Goal: Book appointment/travel/reservation

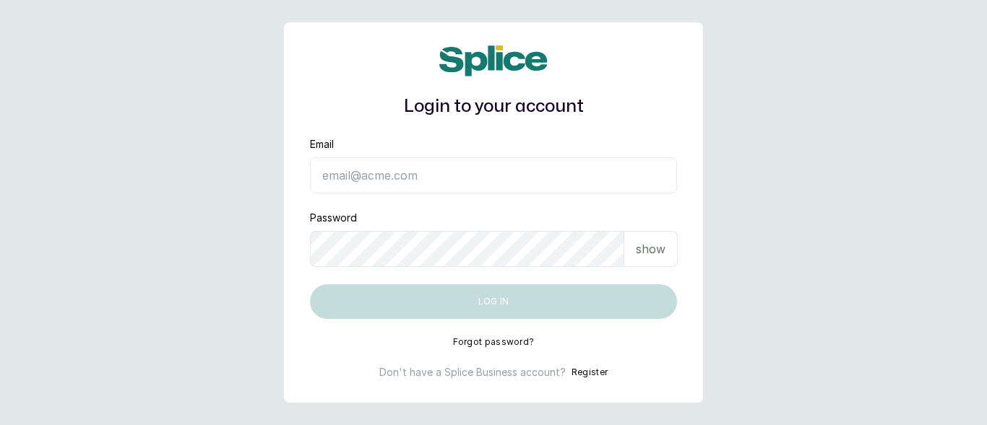
type input "udofiaagnes101@yahoo.com"
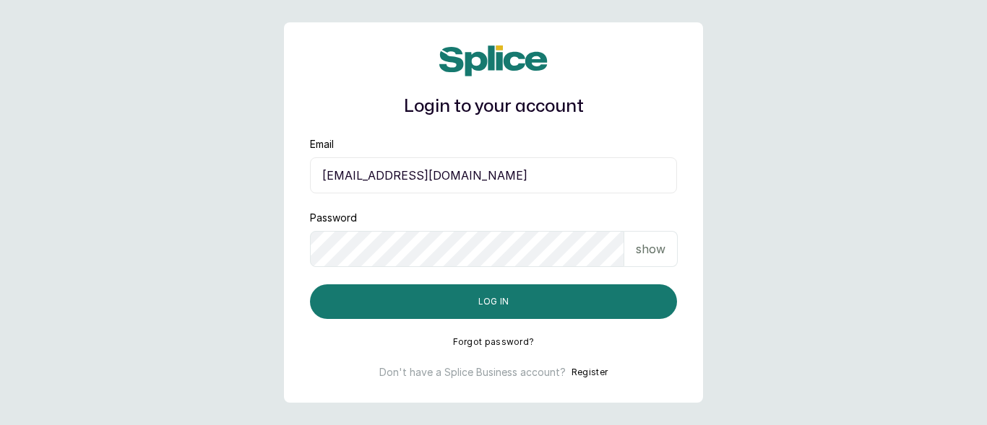
click at [644, 245] on p "show" at bounding box center [651, 249] width 30 height 17
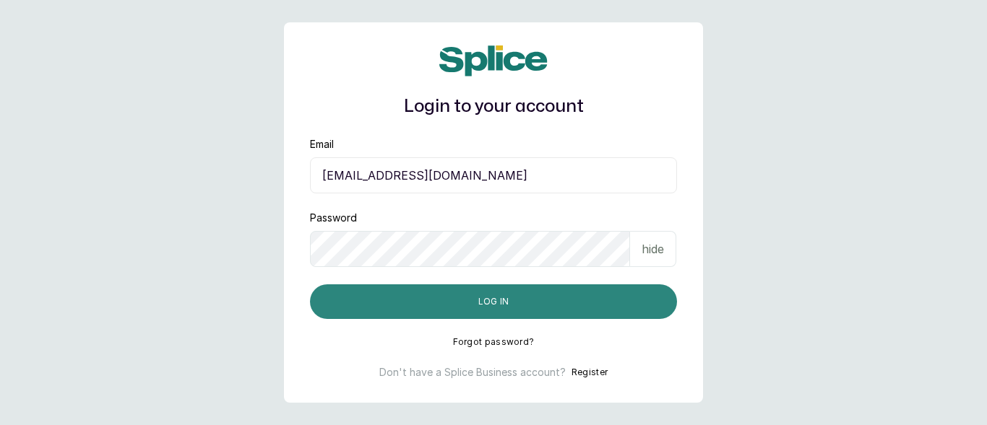
click at [528, 299] on button "Log in" at bounding box center [493, 302] width 367 height 35
click at [579, 306] on button "Log in" at bounding box center [493, 302] width 367 height 35
click at [524, 301] on button "Log in" at bounding box center [493, 302] width 367 height 35
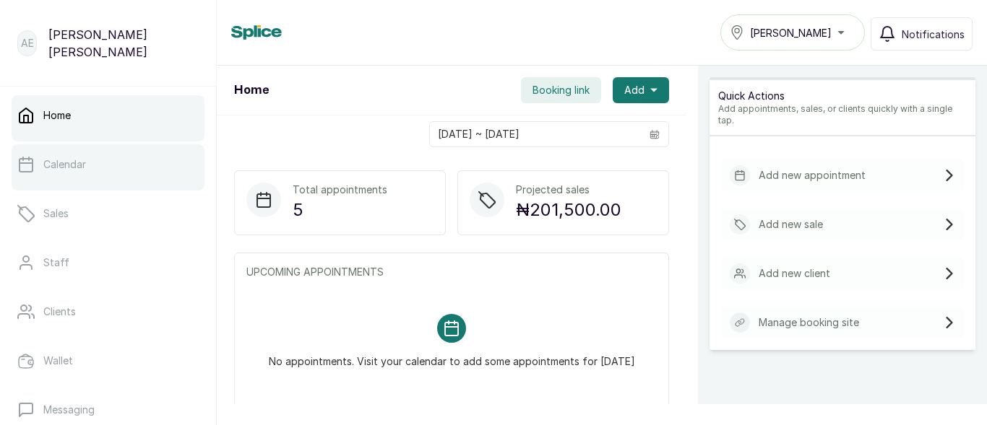
click at [77, 157] on p "Calendar" at bounding box center [64, 164] width 43 height 14
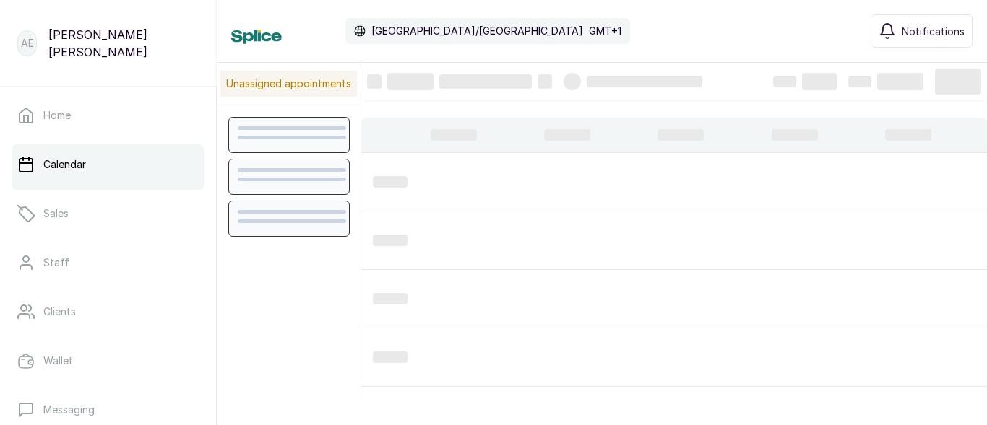
scroll to position [486, 0]
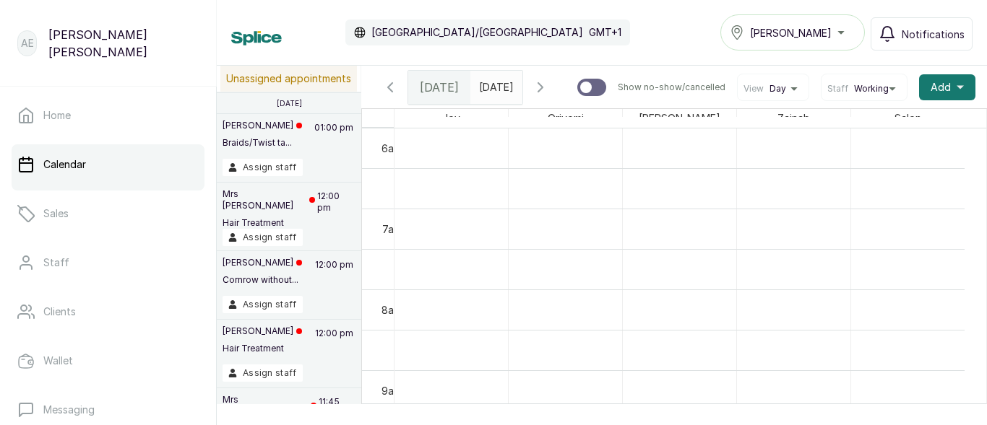
click at [844, 33] on div "Tasala Ikoyi" at bounding box center [793, 32] width 126 height 17
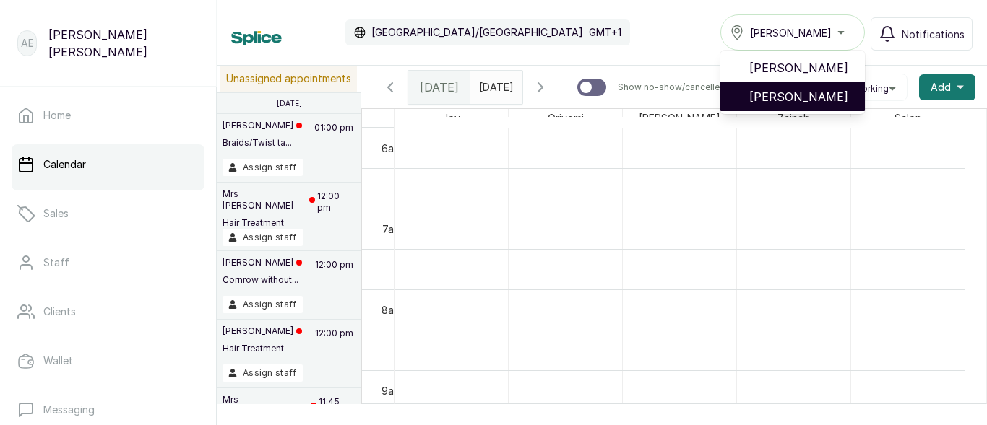
click at [841, 98] on span "[PERSON_NAME]" at bounding box center [801, 96] width 104 height 17
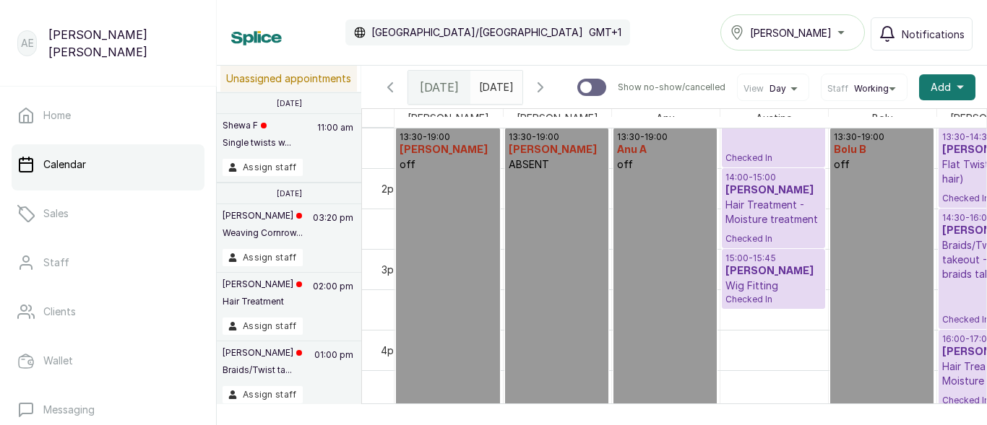
click at [780, 290] on p "Wig Fitting" at bounding box center [773, 286] width 96 height 14
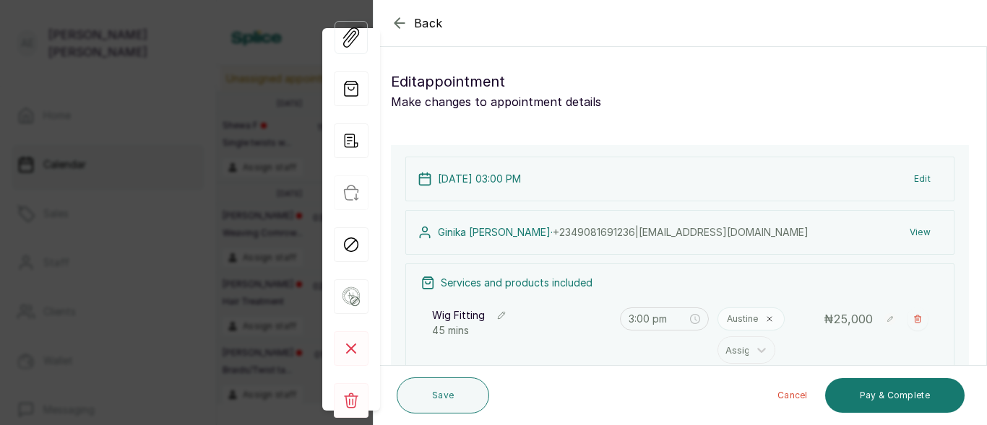
click at [503, 316] on icon "button" at bounding box center [501, 316] width 10 height 10
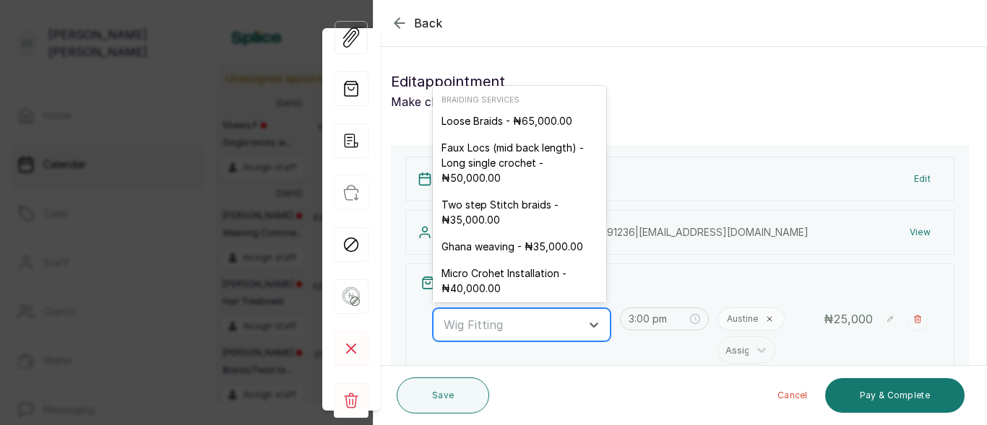
click at [500, 326] on div at bounding box center [509, 325] width 130 height 19
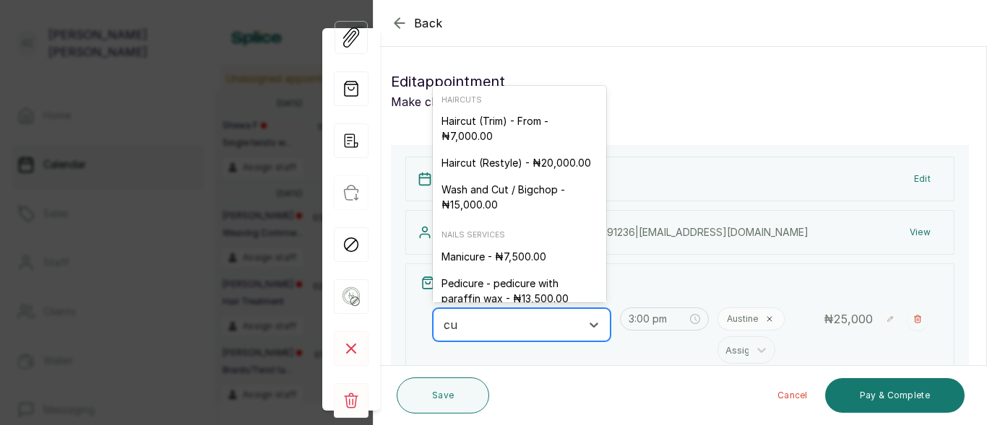
type input "cut"
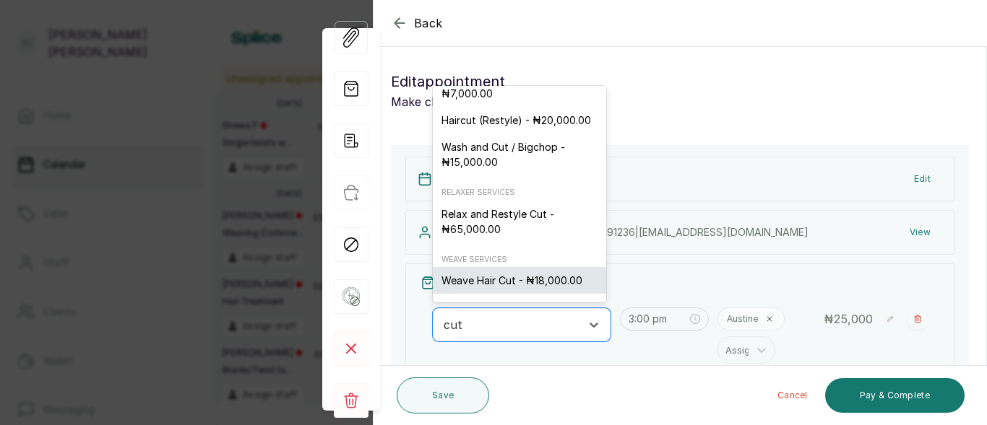
click at [515, 277] on div "Weave Hair Cut - ₦18,000.00" at bounding box center [519, 280] width 173 height 27
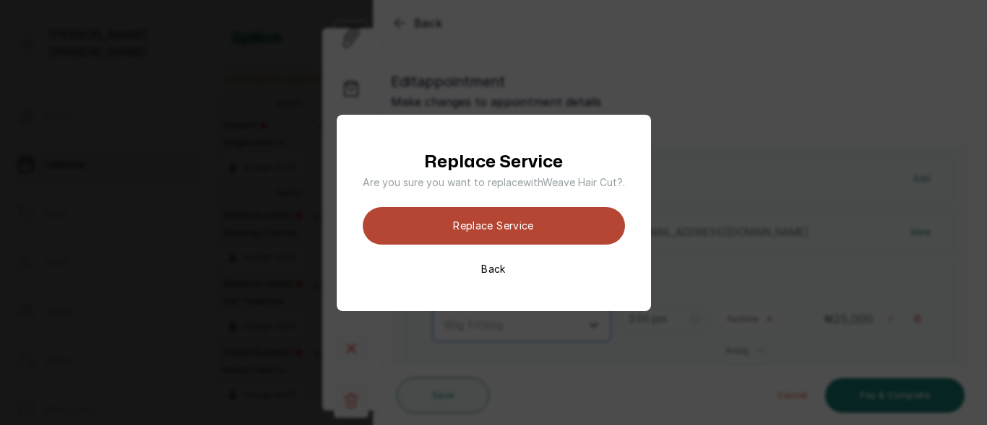
click at [518, 225] on button "Replace Service" at bounding box center [494, 226] width 262 height 38
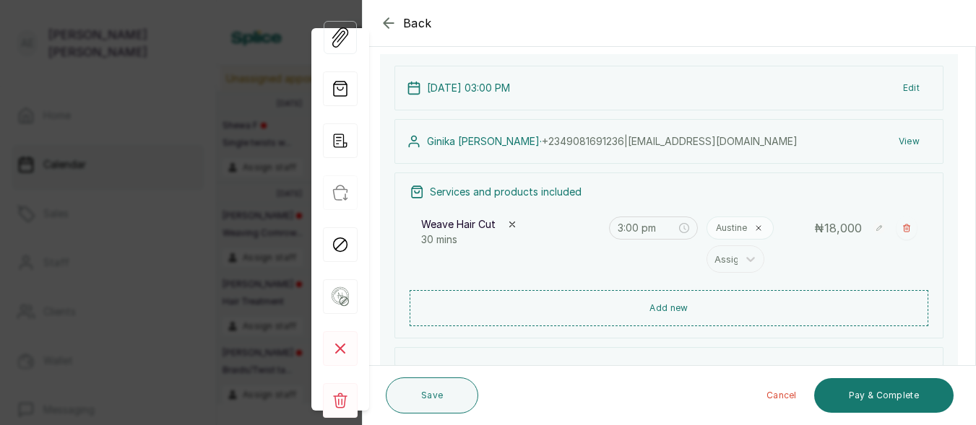
scroll to position [125, 0]
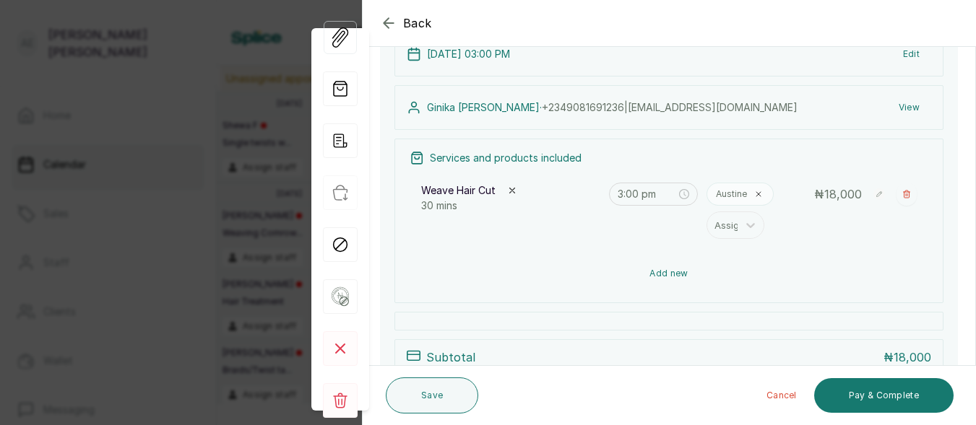
click at [719, 274] on button "Add new" at bounding box center [669, 273] width 519 height 35
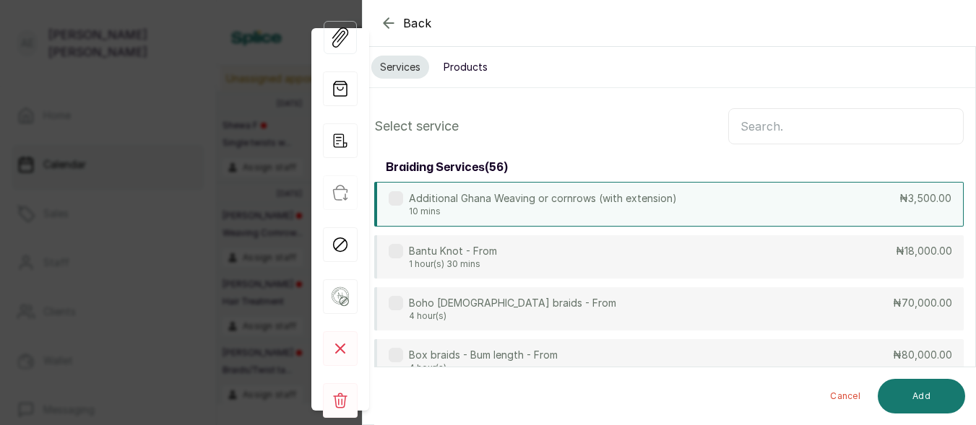
scroll to position [0, 0]
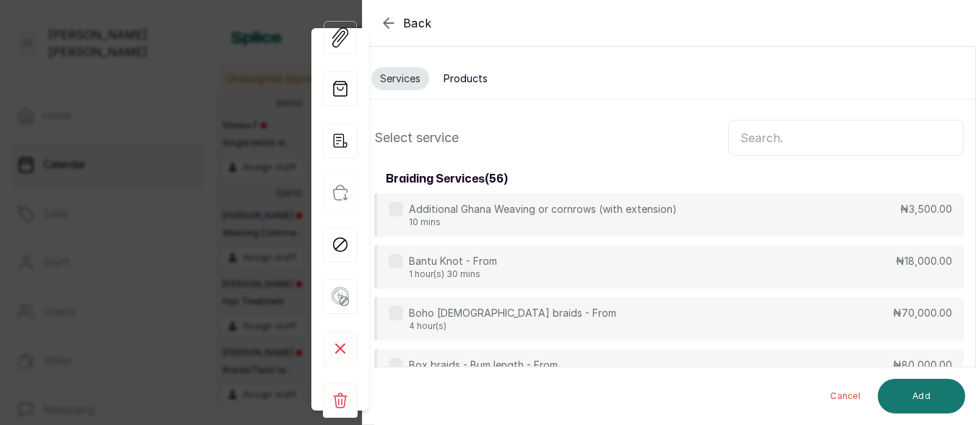
click at [791, 141] on input "text" at bounding box center [845, 138] width 235 height 36
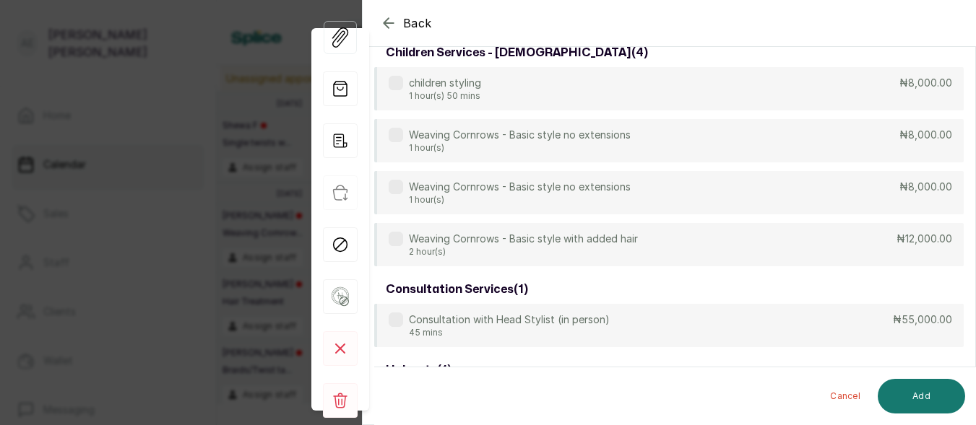
scroll to position [201, 0]
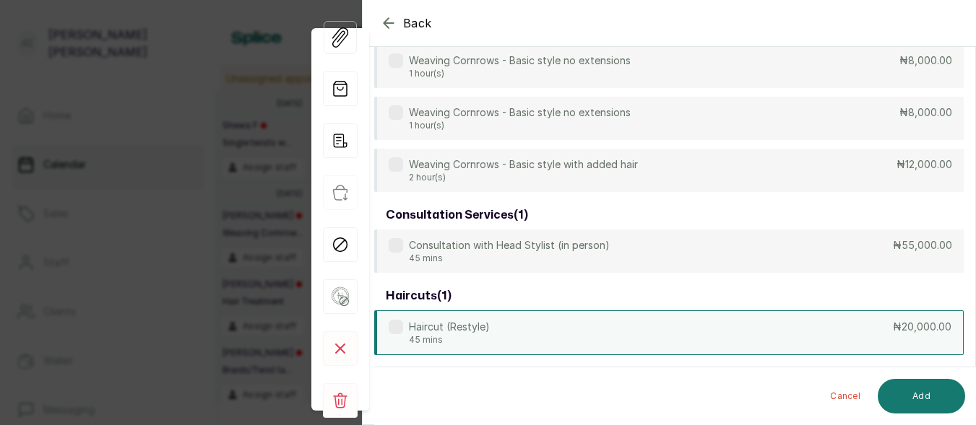
type input "styl"
click at [546, 321] on div "Haircut (Restyle) 45 mins ₦20,000.00" at bounding box center [668, 333] width 589 height 45
click at [925, 389] on button "Add" at bounding box center [921, 396] width 87 height 35
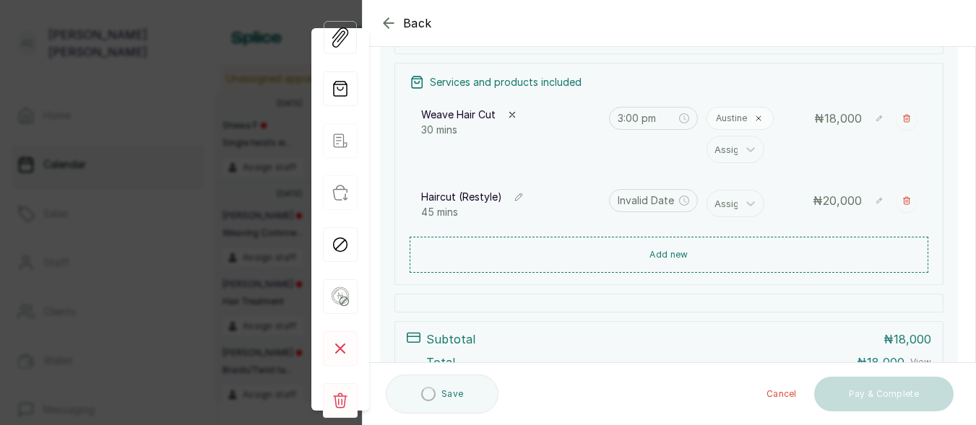
type input "3:30 pm"
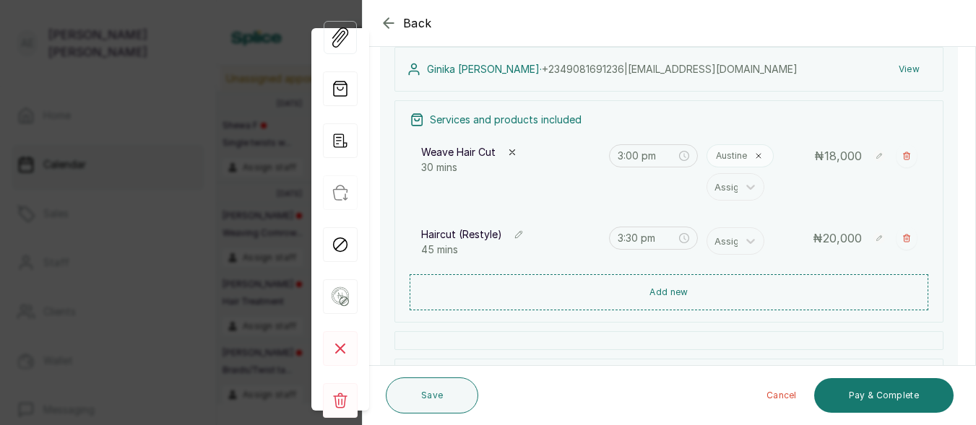
scroll to position [113, 0]
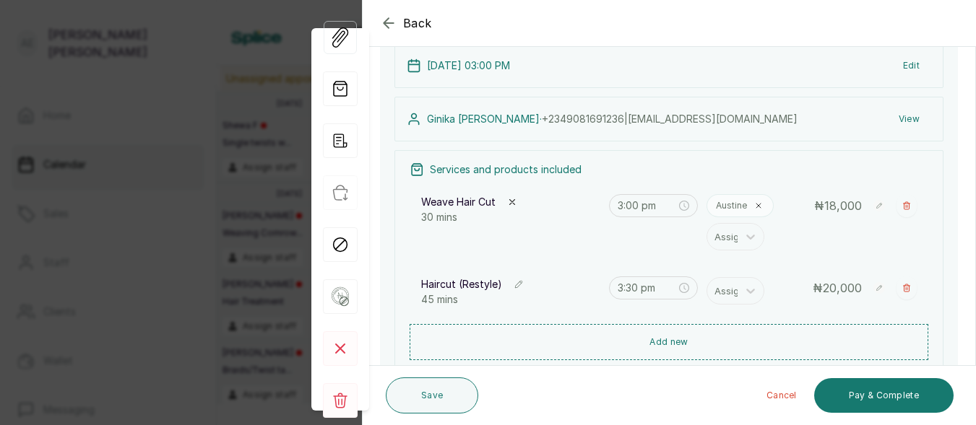
click at [519, 280] on icon "button" at bounding box center [519, 285] width 10 height 10
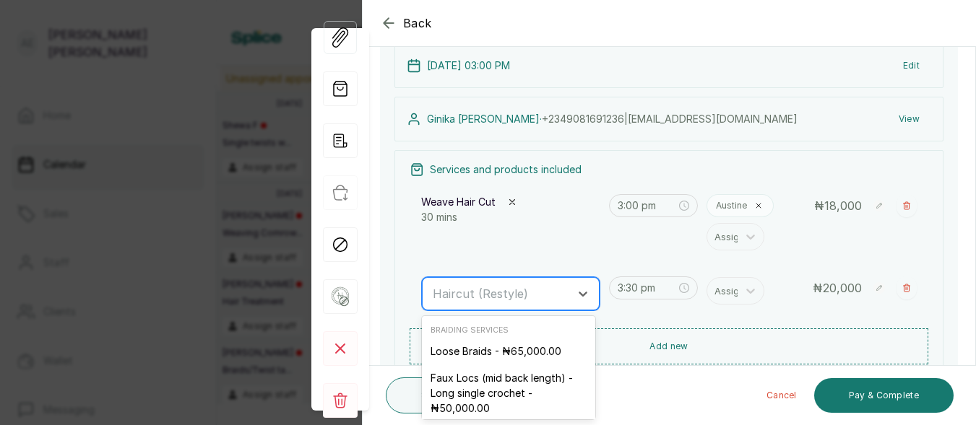
click at [518, 285] on div at bounding box center [498, 294] width 130 height 19
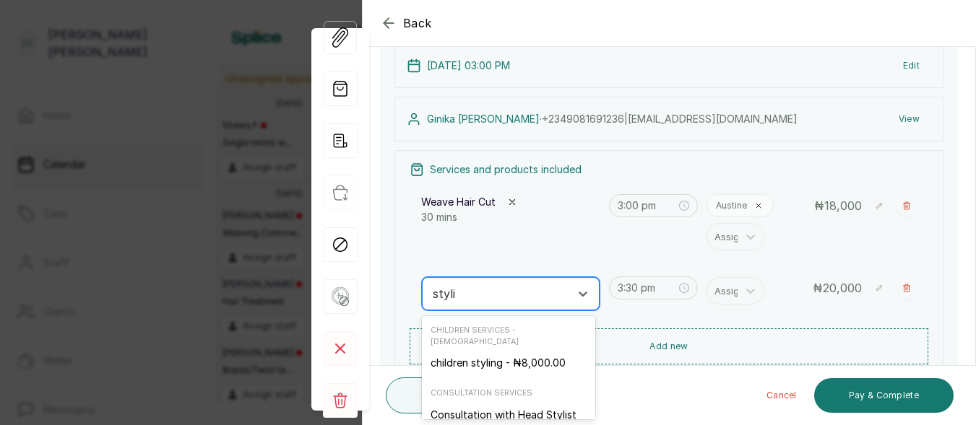
type input "stylin"
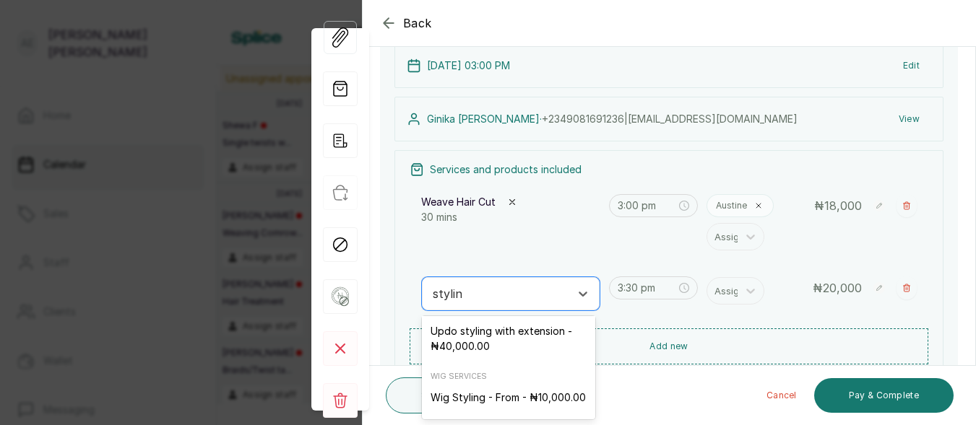
scroll to position [348, 0]
click at [494, 384] on div "Wig Styling - From - ₦10,000.00" at bounding box center [508, 397] width 173 height 27
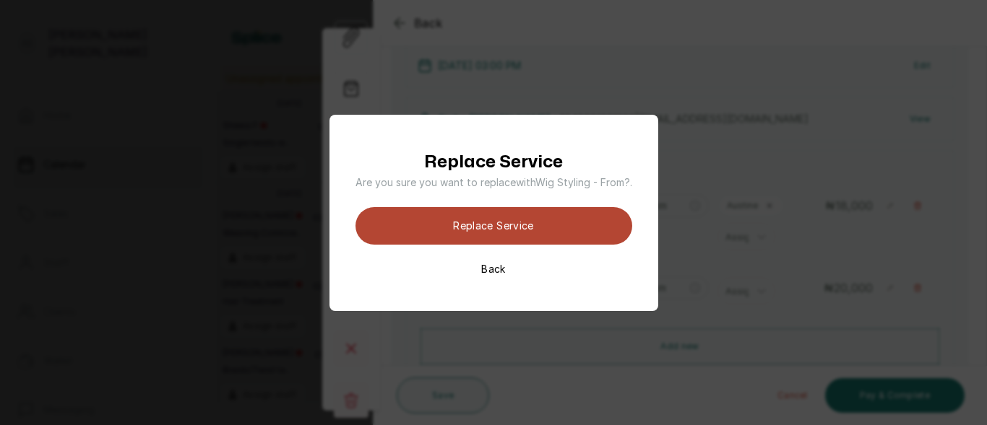
click at [496, 220] on button "Replace Service" at bounding box center [493, 226] width 277 height 38
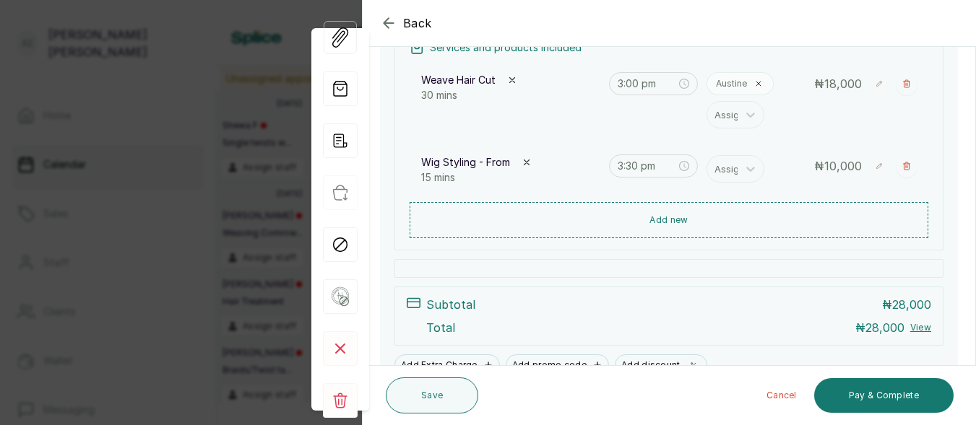
scroll to position [200, 0]
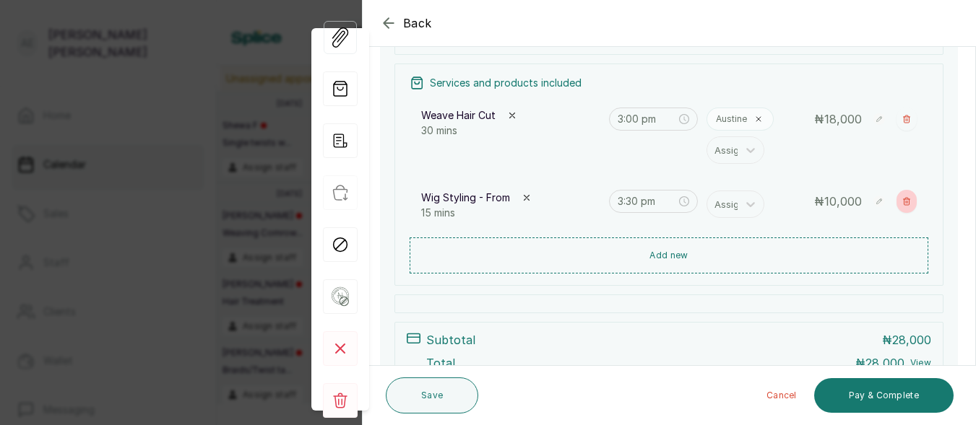
click at [896, 194] on button "Show no-show/cancelled" at bounding box center [906, 201] width 20 height 23
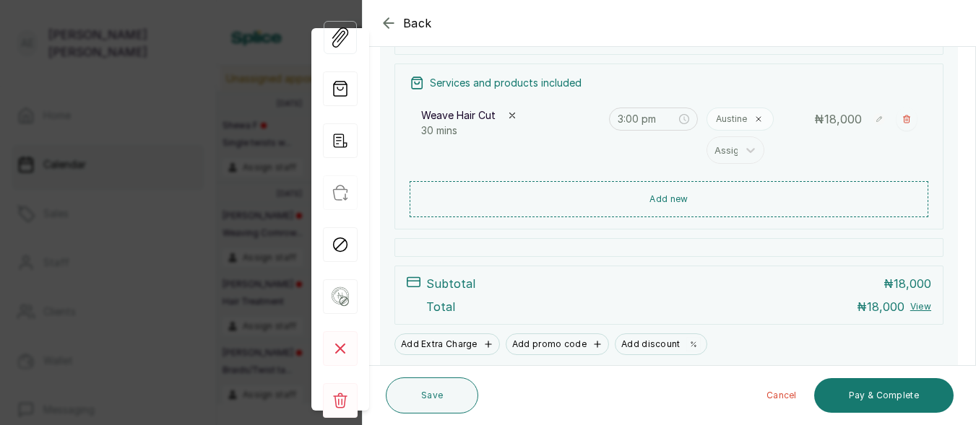
click at [870, 118] on span at bounding box center [878, 119] width 17 height 23
type input "1"
drag, startPoint x: 836, startPoint y: 264, endPoint x: 748, endPoint y: 217, distance: 100.8
click at [748, 217] on div "17 Aug 2025, 03:00 PM Edit Ginika Obioha · +234 9081691236 | ginikanwoabioha@gm…" at bounding box center [669, 156] width 578 height 422
click at [827, 116] on input "text" at bounding box center [857, 120] width 61 height 24
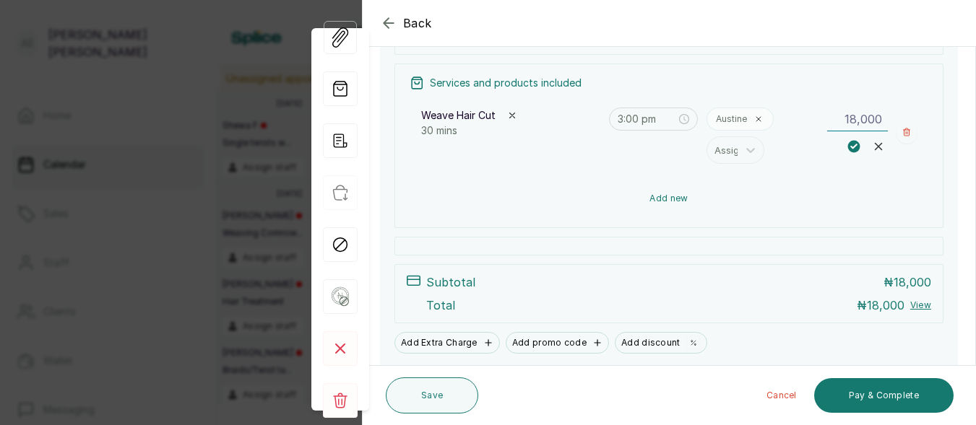
type input "18,000"
click at [795, 211] on button "Add new" at bounding box center [669, 198] width 519 height 35
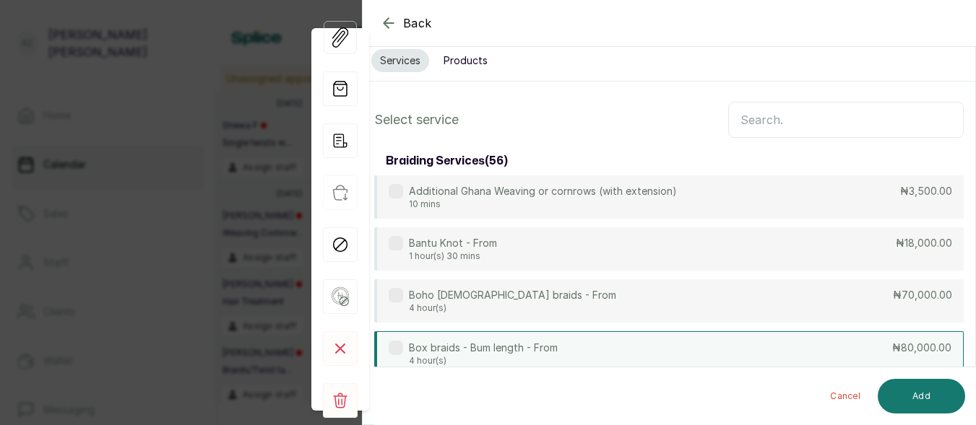
scroll to position [0, 0]
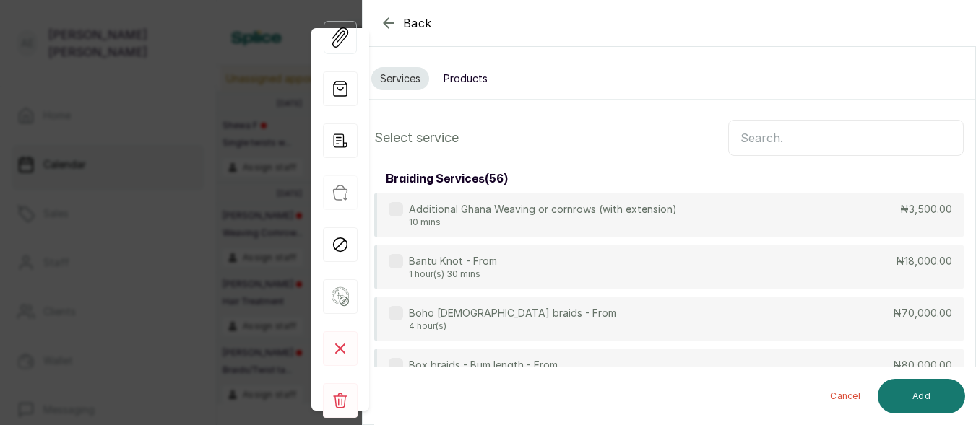
click at [824, 141] on input "text" at bounding box center [845, 138] width 235 height 36
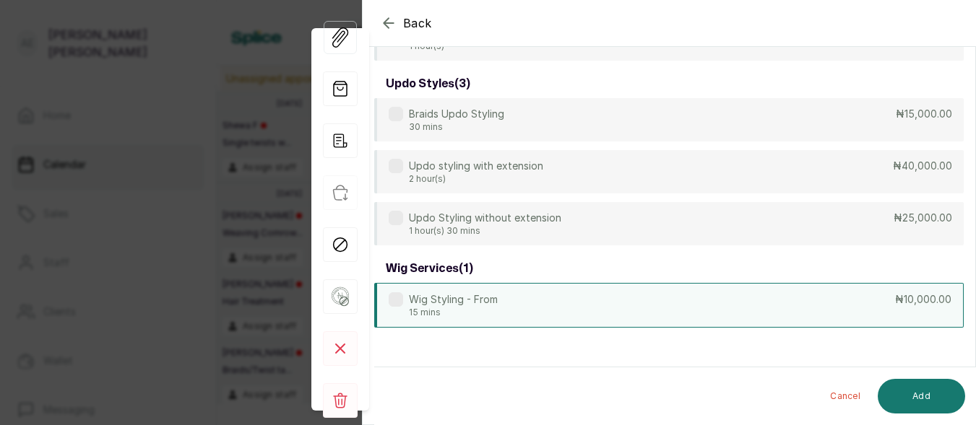
scroll to position [363, 0]
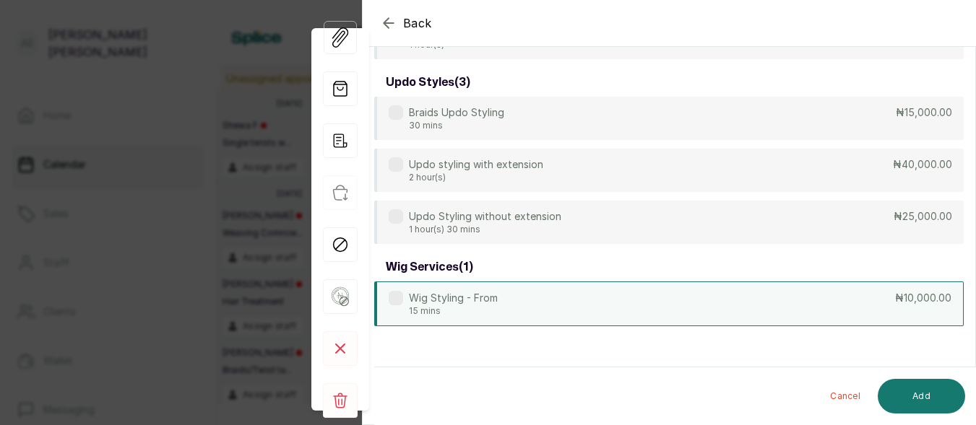
type input "styling"
click at [602, 292] on div "Wig Styling - From 15 mins ₦10,000.00" at bounding box center [668, 304] width 589 height 45
click at [919, 390] on button "Add" at bounding box center [921, 396] width 87 height 35
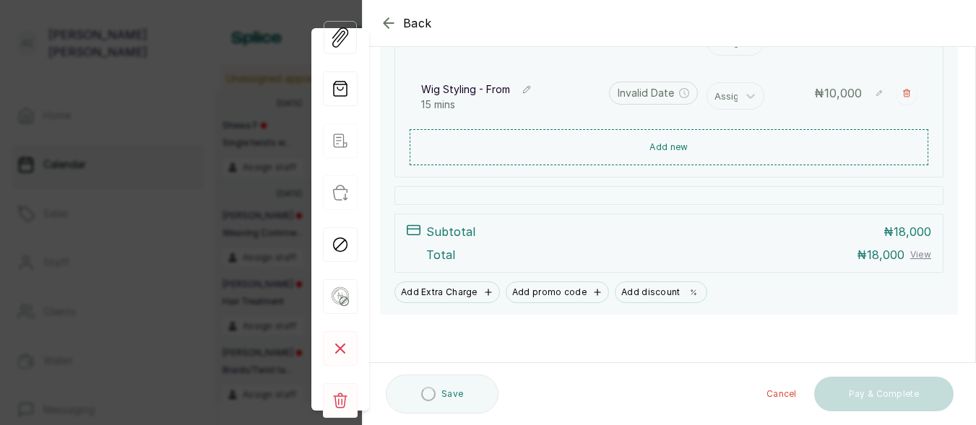
scroll to position [307, 0]
type input "3:30 pm"
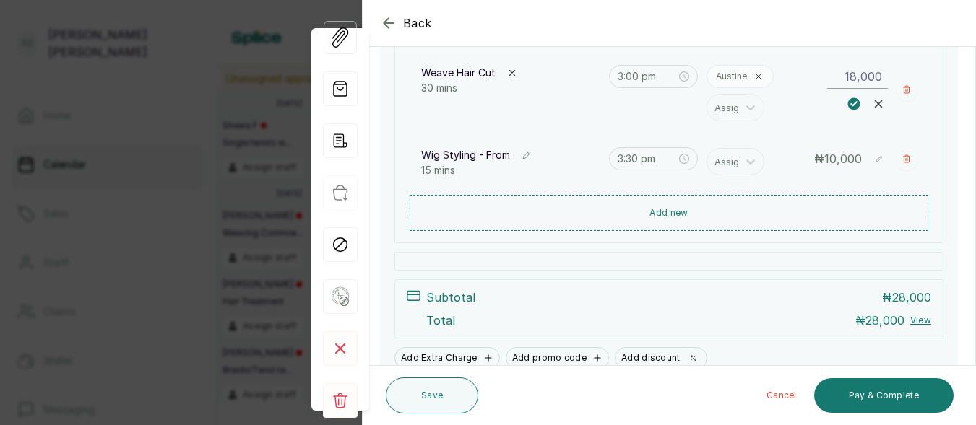
scroll to position [199, 0]
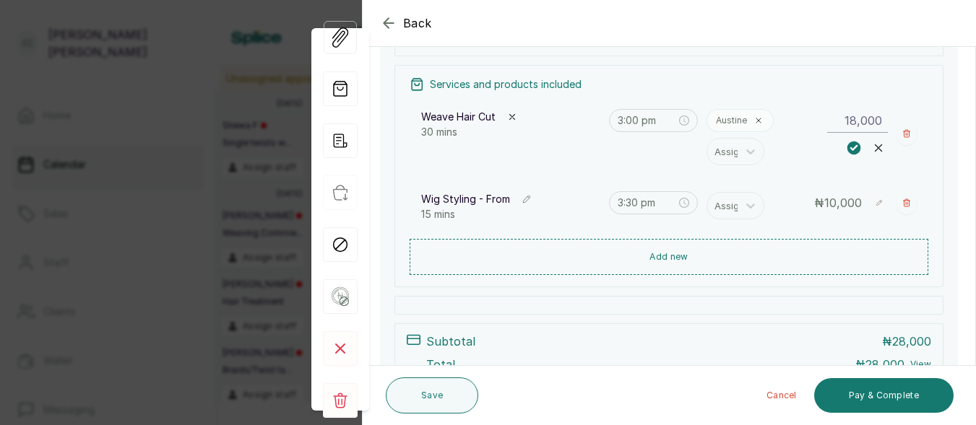
click at [844, 140] on span at bounding box center [854, 148] width 21 height 21
click at [855, 205] on div "₦ 10,000" at bounding box center [872, 202] width 90 height 23
click at [855, 202] on div "₦ 10,000" at bounding box center [872, 202] width 90 height 23
click at [829, 206] on span "10,000" at bounding box center [843, 203] width 38 height 14
click at [852, 198] on div "₦ 10,000" at bounding box center [872, 202] width 90 height 23
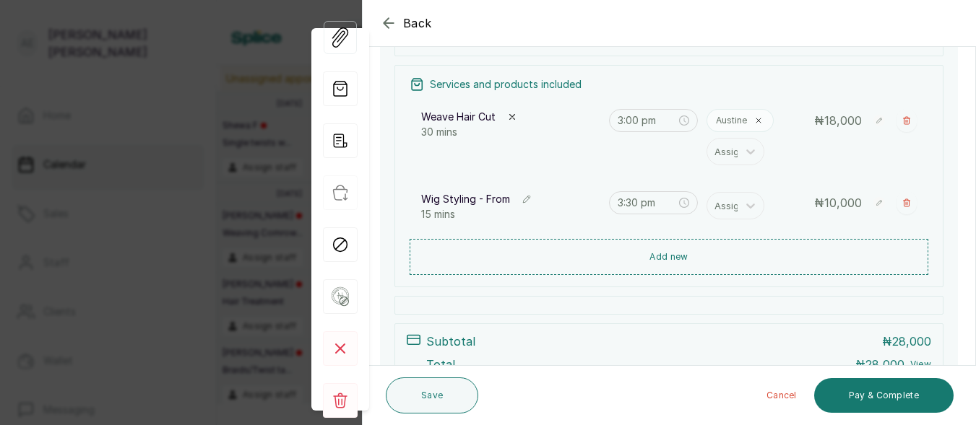
click at [845, 201] on span "10,000" at bounding box center [843, 203] width 38 height 14
click at [844, 197] on span "10,000" at bounding box center [843, 203] width 38 height 14
click at [873, 199] on rect at bounding box center [879, 203] width 12 height 12
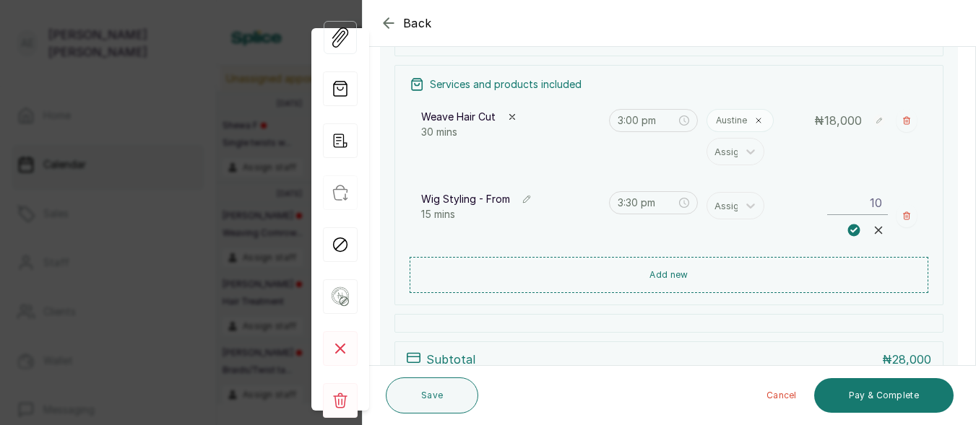
type input "1"
type input "4,000"
click at [847, 228] on rect at bounding box center [854, 231] width 14 height 14
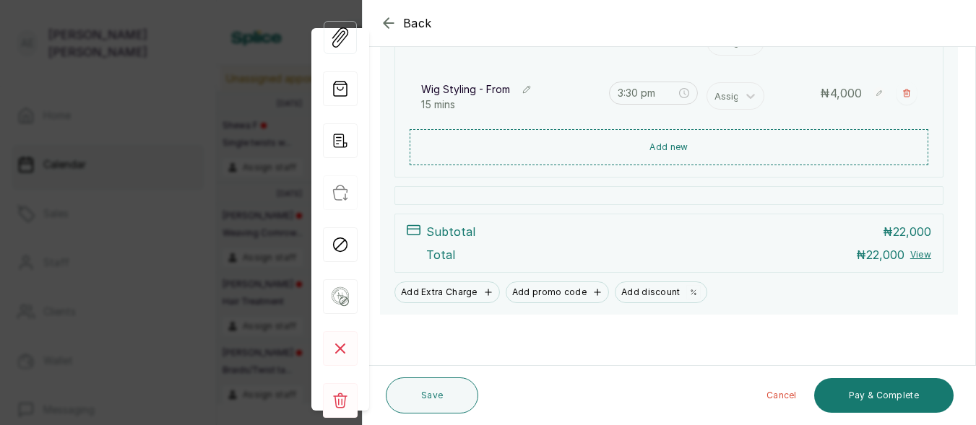
scroll to position [308, 0]
click at [456, 393] on button "Save" at bounding box center [432, 396] width 92 height 36
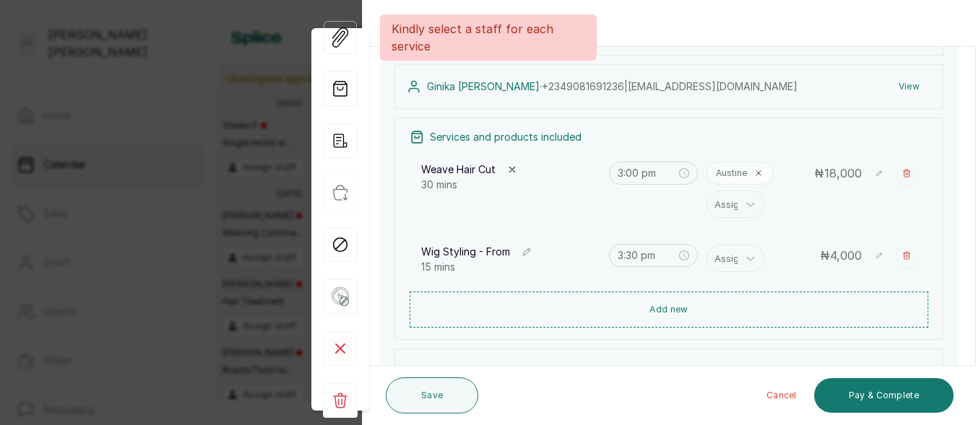
scroll to position [144, 0]
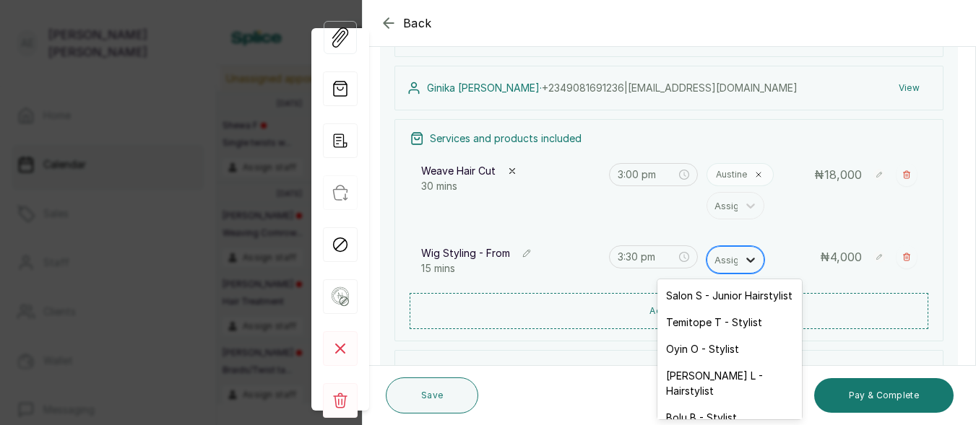
click at [743, 254] on icon at bounding box center [750, 260] width 14 height 14
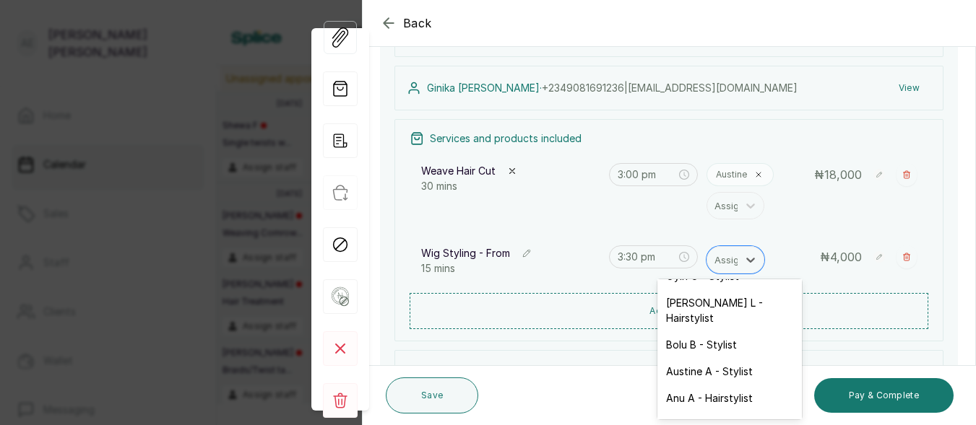
scroll to position [96, 0]
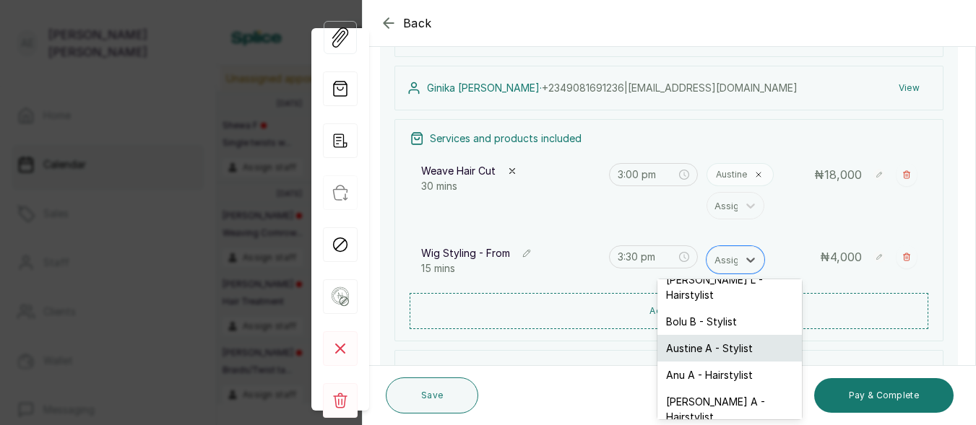
click at [717, 349] on div "Austine A - Stylist" at bounding box center [729, 348] width 144 height 27
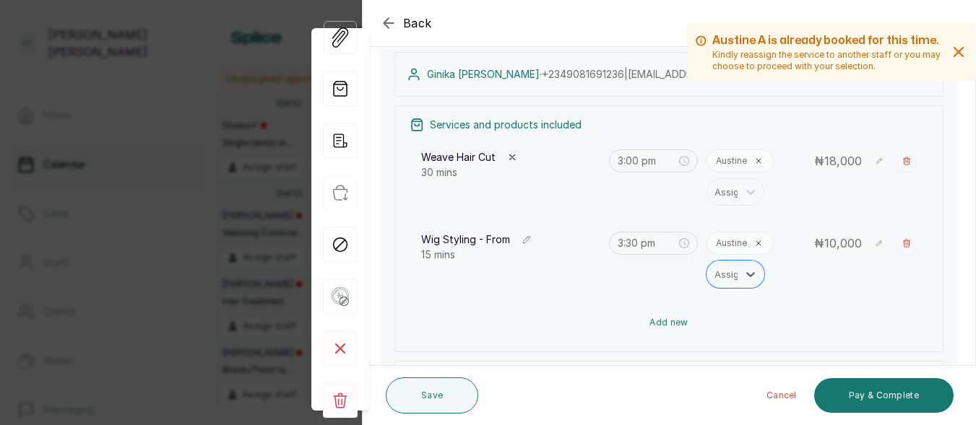
scroll to position [152, 0]
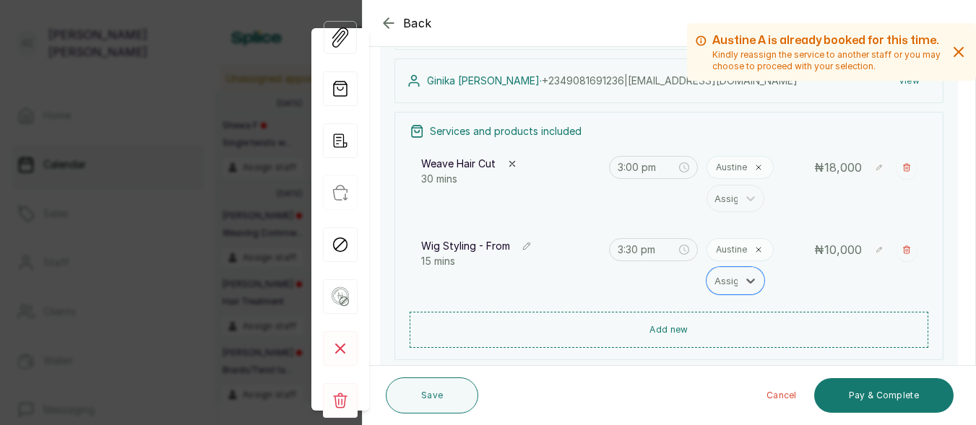
click at [873, 246] on icon at bounding box center [879, 250] width 12 height 12
type input "1"
type input "4,000"
click at [847, 277] on rect at bounding box center [854, 278] width 14 height 14
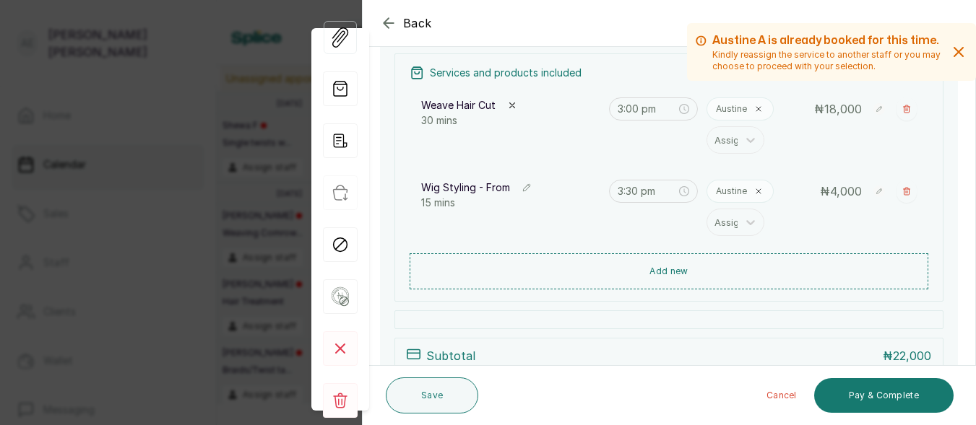
scroll to position [238, 0]
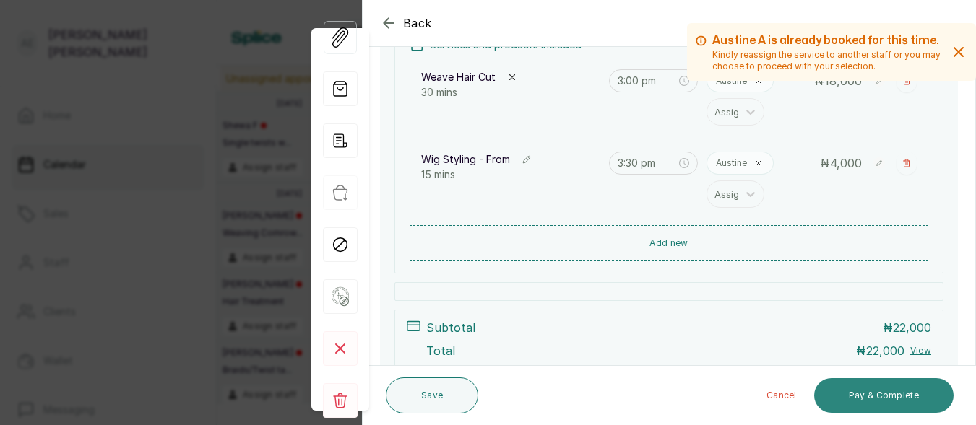
click at [852, 385] on button "Pay & Complete" at bounding box center [883, 396] width 139 height 35
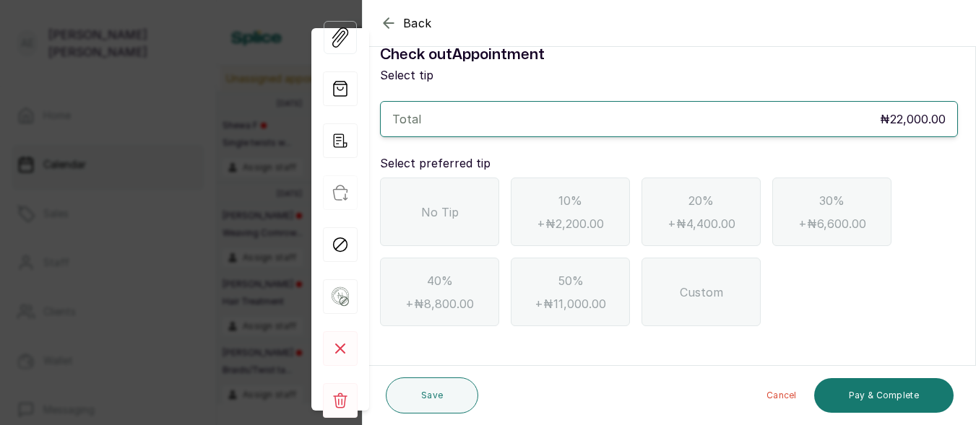
click at [442, 207] on span "No Tip" at bounding box center [440, 212] width 38 height 17
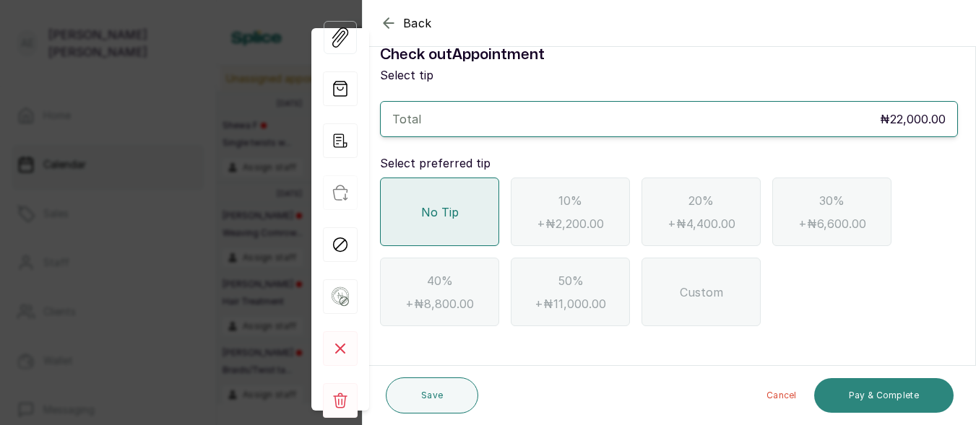
click at [889, 388] on button "Pay & Complete" at bounding box center [883, 396] width 139 height 35
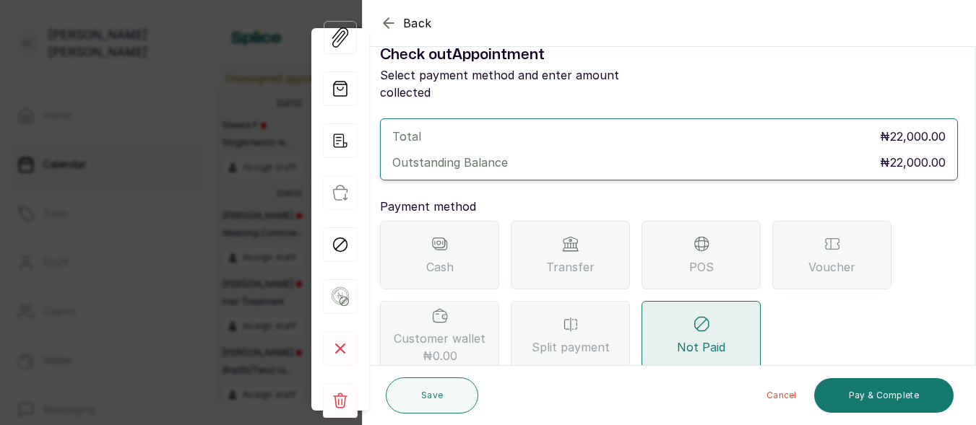
click at [696, 235] on icon at bounding box center [701, 243] width 17 height 17
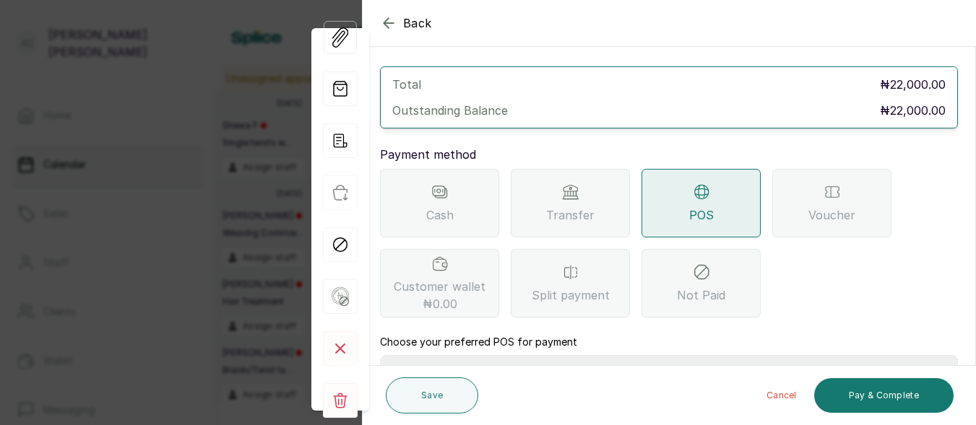
scroll to position [103, 0]
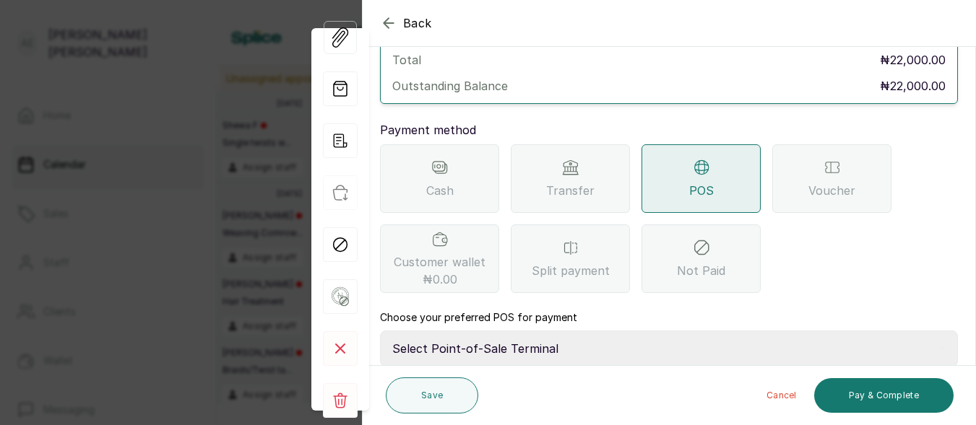
click at [581, 331] on select "Select Point-of-Sale Terminal Traction Providus Bank" at bounding box center [669, 349] width 578 height 36
select select "389c82e8-d166-41f9-a429-31664f19cfab"
click at [380, 331] on select "Select Point-of-Sale Terminal Traction Providus Bank" at bounding box center [669, 349] width 578 height 36
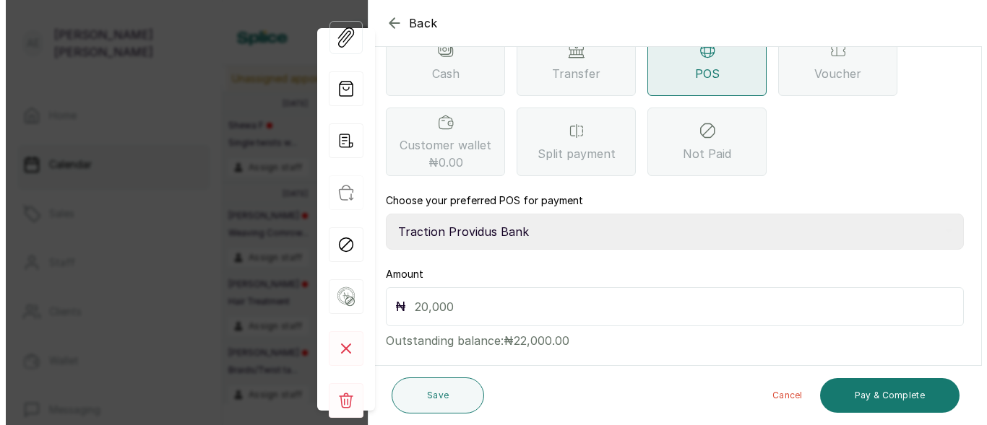
scroll to position [226, 0]
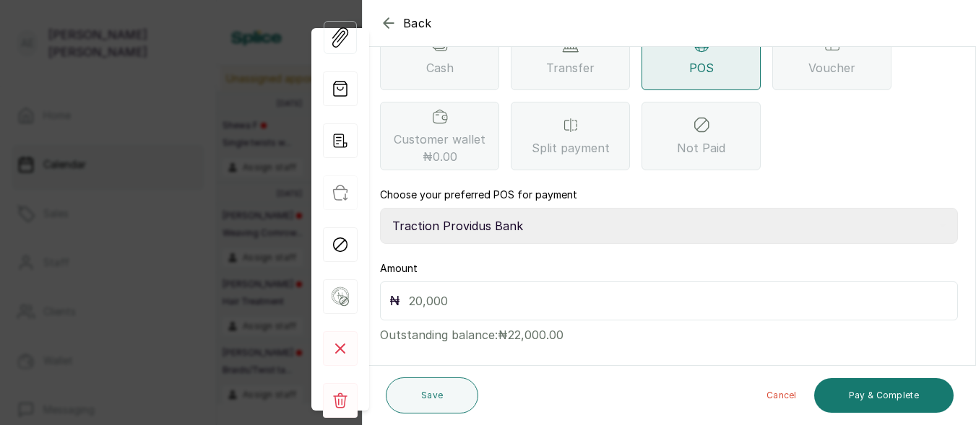
click at [535, 293] on input "text" at bounding box center [679, 301] width 540 height 20
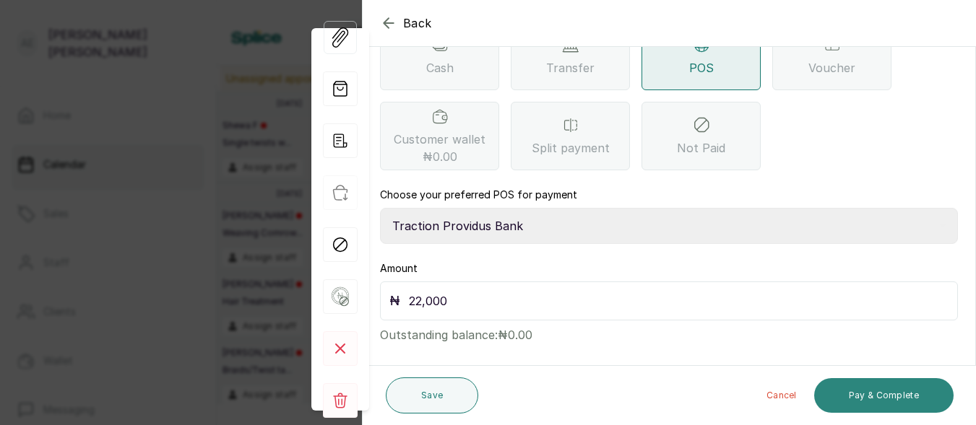
type input "22,000"
click at [884, 392] on button "Pay & Complete" at bounding box center [883, 396] width 139 height 35
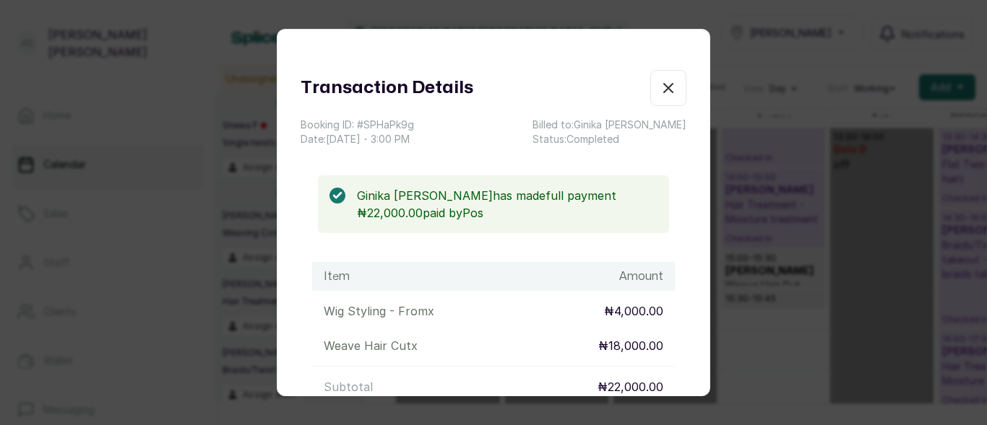
click at [652, 78] on button "Show no-show/cancelled" at bounding box center [668, 88] width 36 height 36
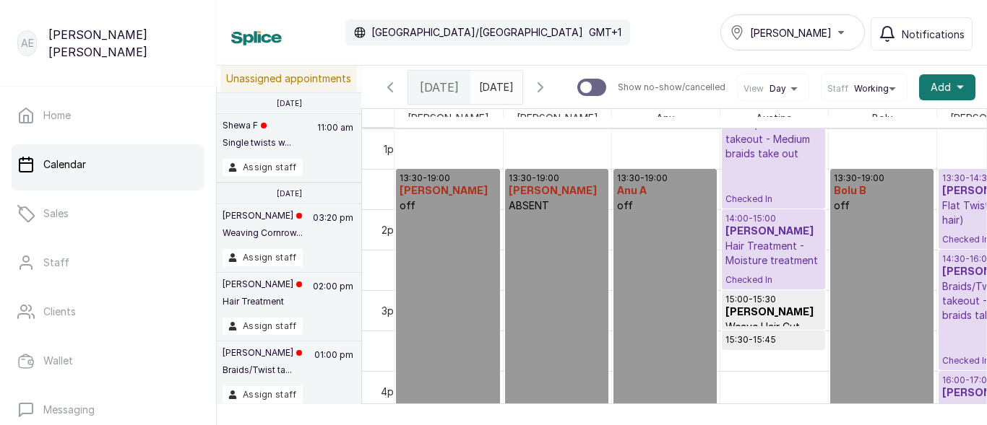
scroll to position [1117, 0]
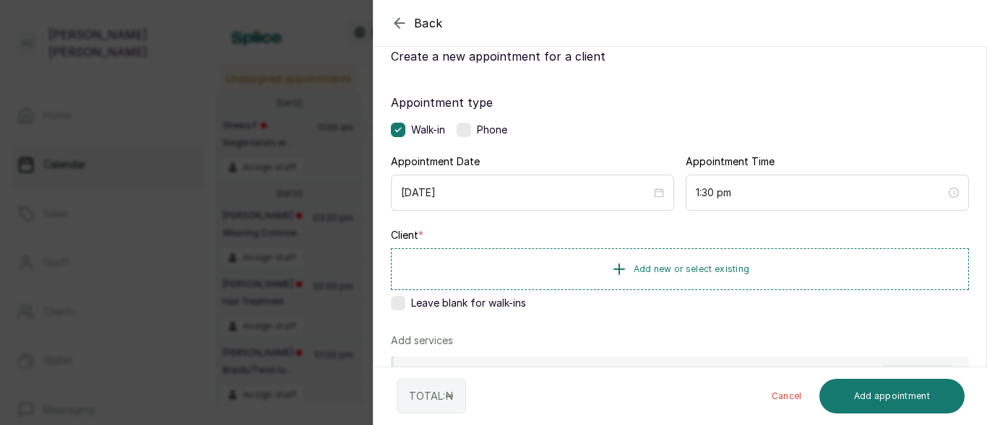
click at [398, 300] on label at bounding box center [398, 303] width 14 height 14
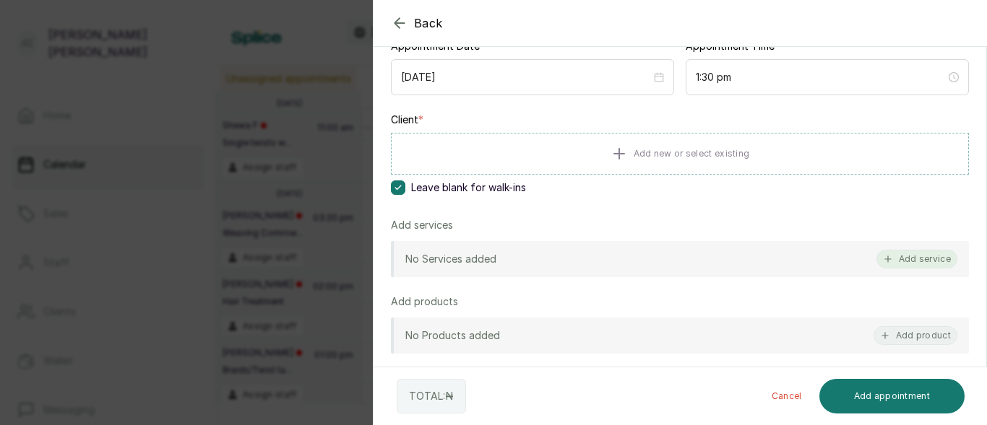
click at [915, 253] on button "Add service" at bounding box center [916, 259] width 81 height 19
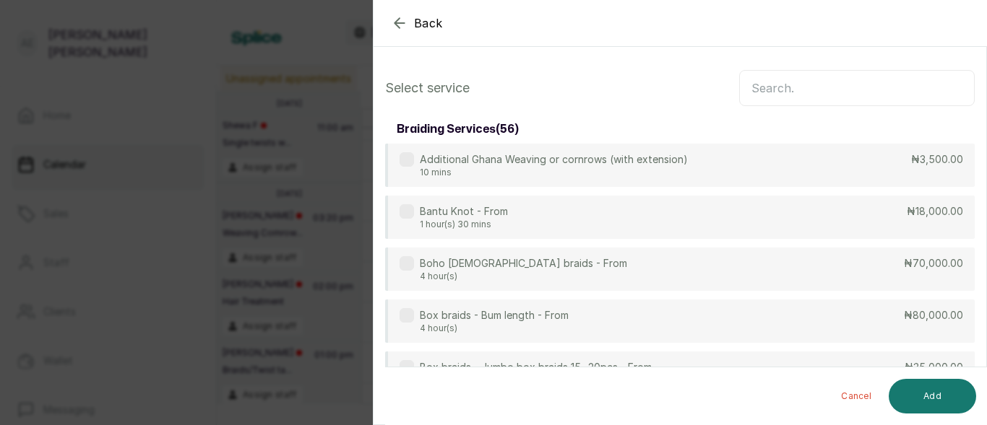
click at [867, 78] on input "text" at bounding box center [856, 88] width 235 height 36
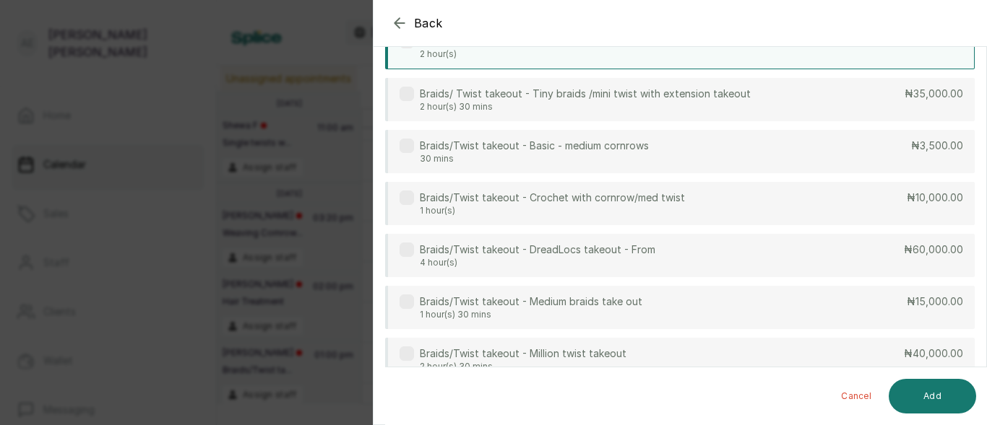
scroll to position [390, 0]
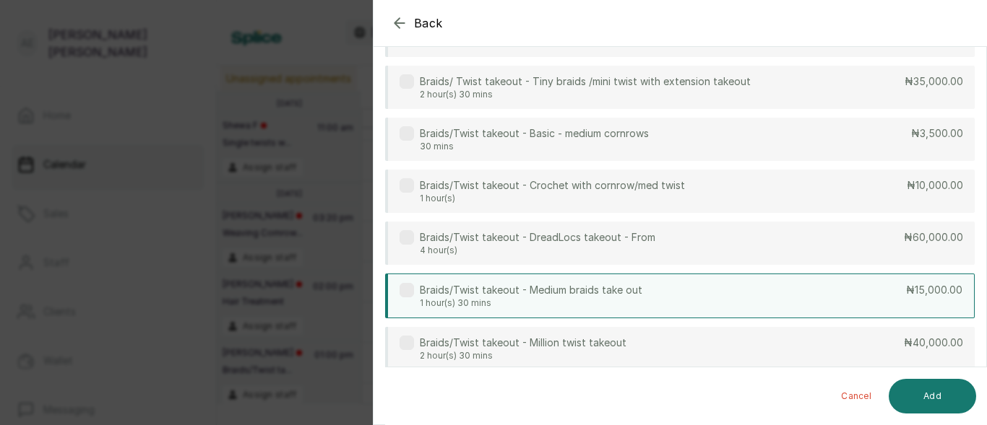
type input "take"
click at [732, 290] on div "Braids/Twist takeout - Medium braids take out 1 hour(s) 30 mins ₦15,000.00" at bounding box center [679, 296] width 589 height 45
click at [933, 385] on button "Add" at bounding box center [931, 396] width 87 height 35
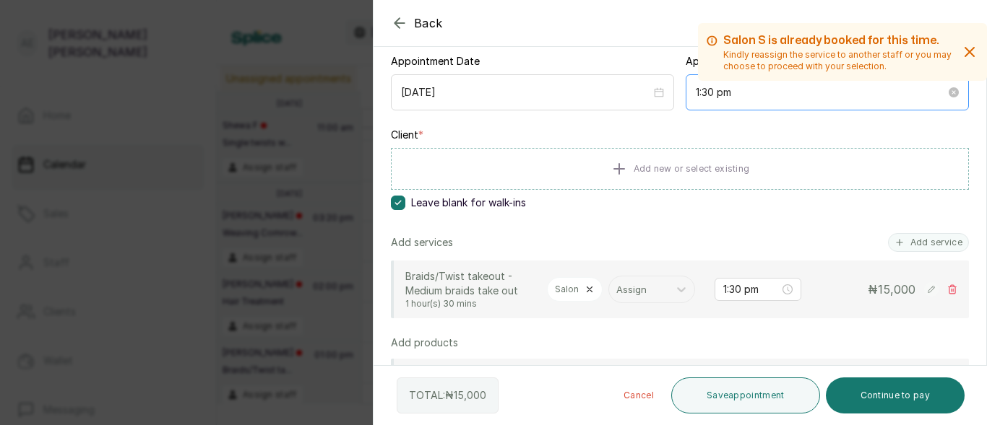
scroll to position [152, 0]
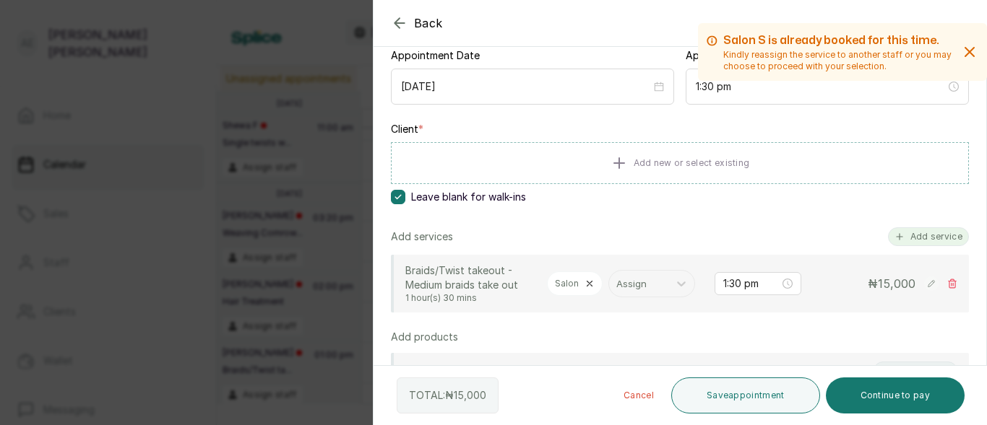
click at [932, 238] on button "Add service" at bounding box center [928, 237] width 81 height 19
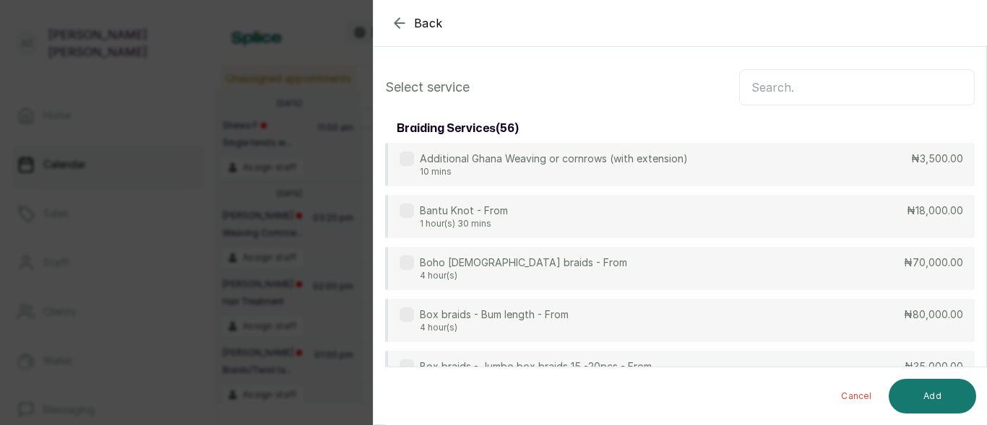
scroll to position [0, 0]
click at [875, 96] on input "text" at bounding box center [856, 88] width 235 height 36
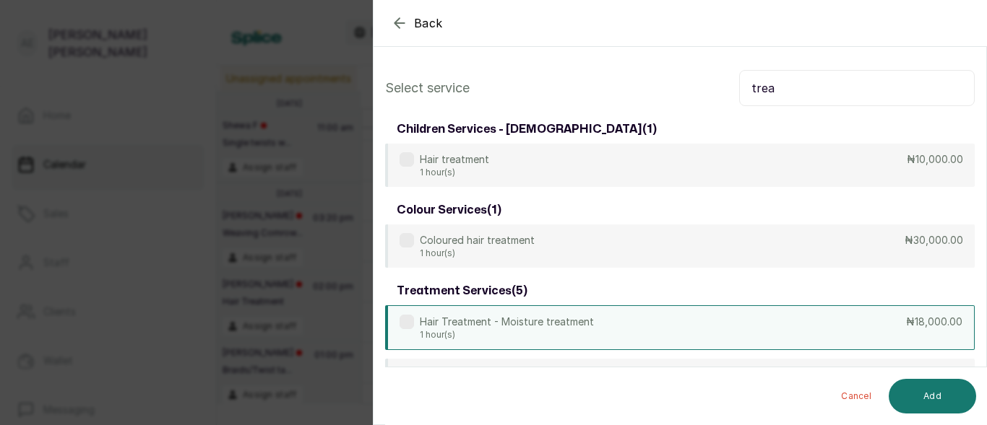
type input "trea"
click at [585, 321] on p "Hair Treatment - Moisture treatment" at bounding box center [507, 322] width 174 height 14
click at [917, 391] on button "Add" at bounding box center [931, 396] width 87 height 35
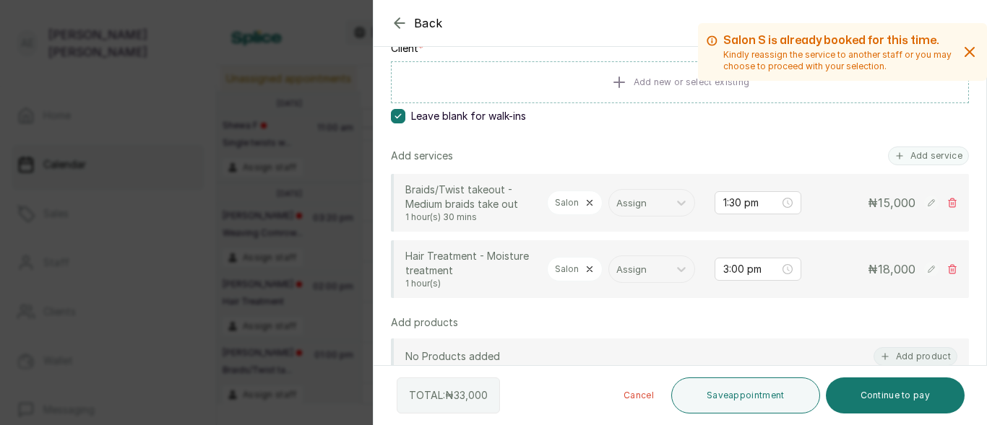
scroll to position [228, 0]
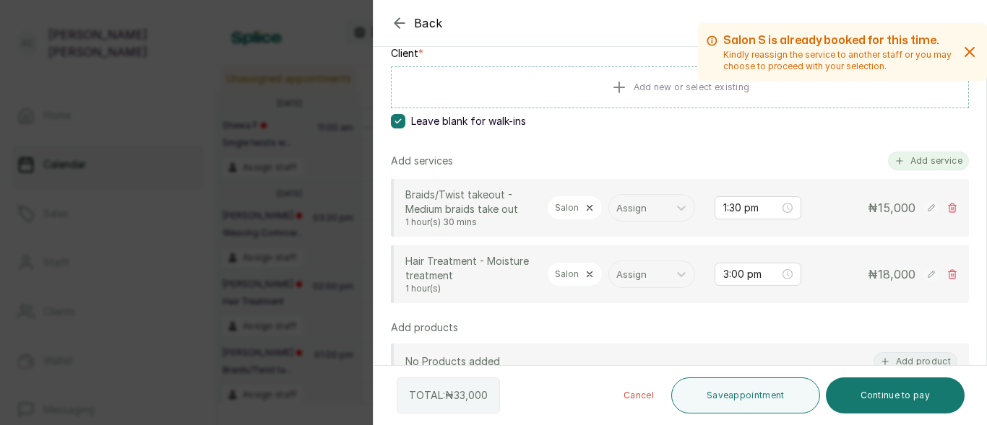
click at [915, 157] on button "Add service" at bounding box center [928, 161] width 81 height 19
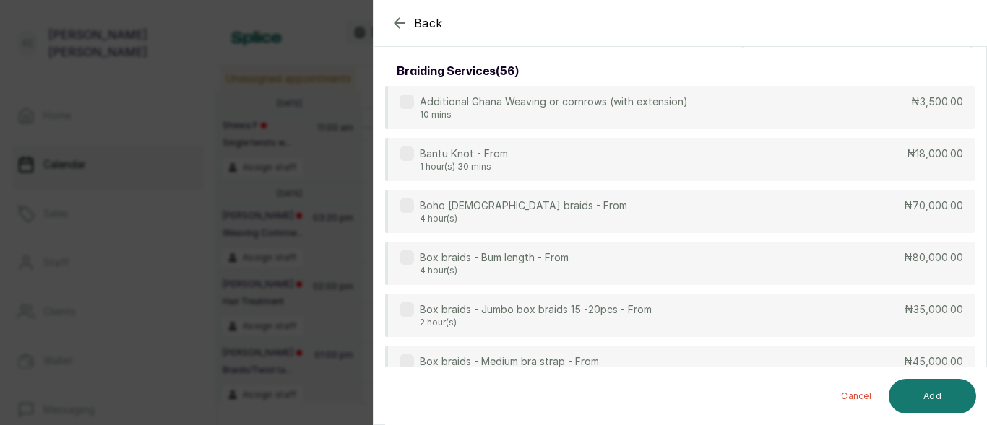
scroll to position [0, 0]
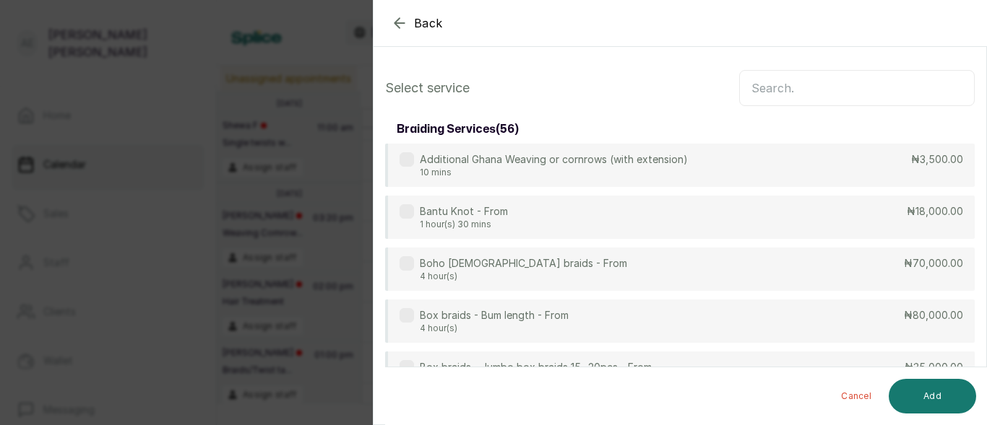
click at [832, 90] on input "text" at bounding box center [856, 88] width 235 height 36
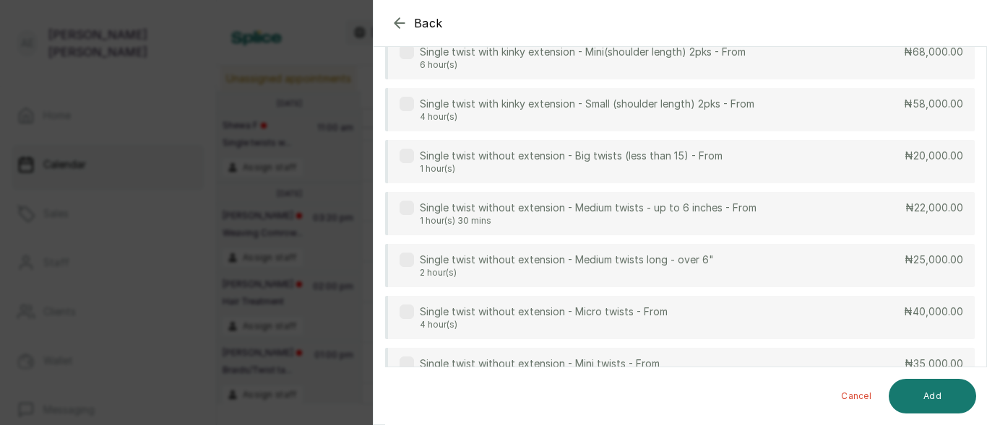
scroll to position [422, 0]
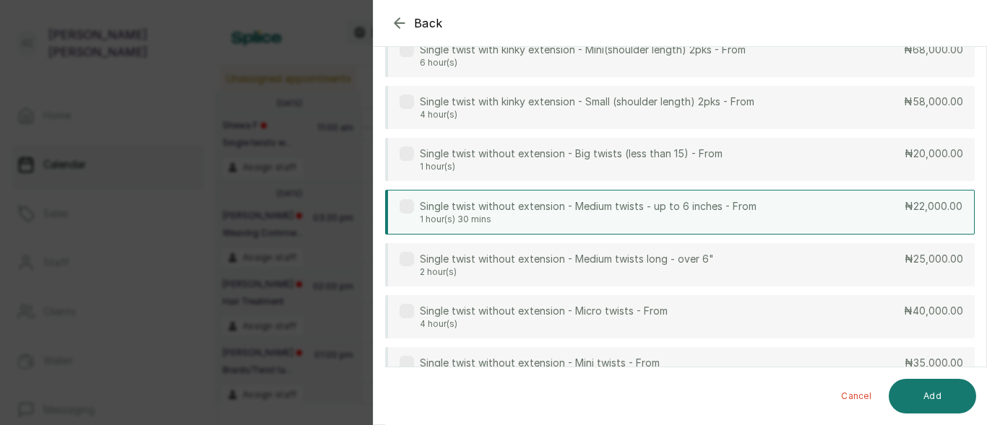
type input "twist"
click at [664, 206] on p "Single twist without extension - Medium twists - up to 6 inches - From" at bounding box center [588, 206] width 337 height 14
click at [933, 389] on button "Add" at bounding box center [931, 396] width 87 height 35
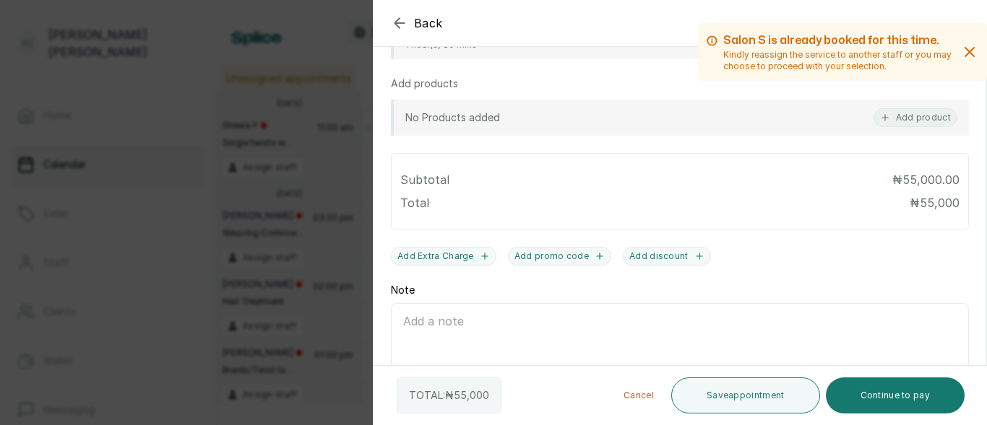
scroll to position [555, 0]
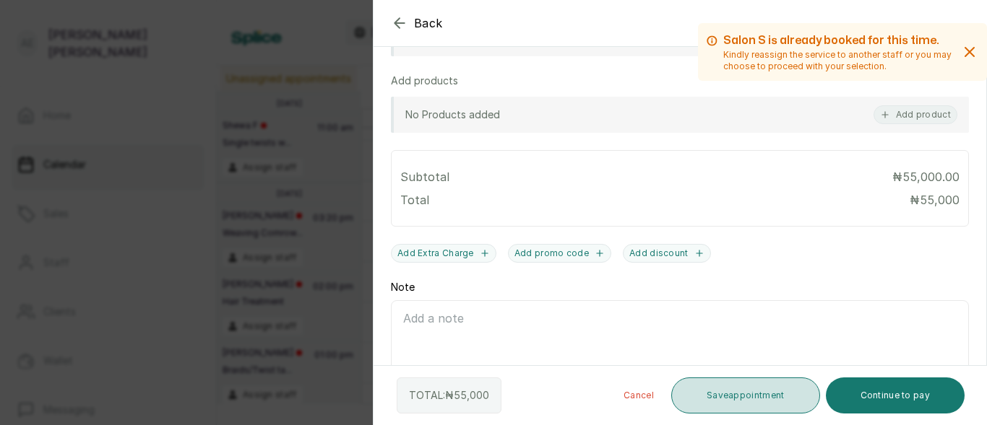
click at [758, 395] on button "Save appointment" at bounding box center [745, 396] width 149 height 36
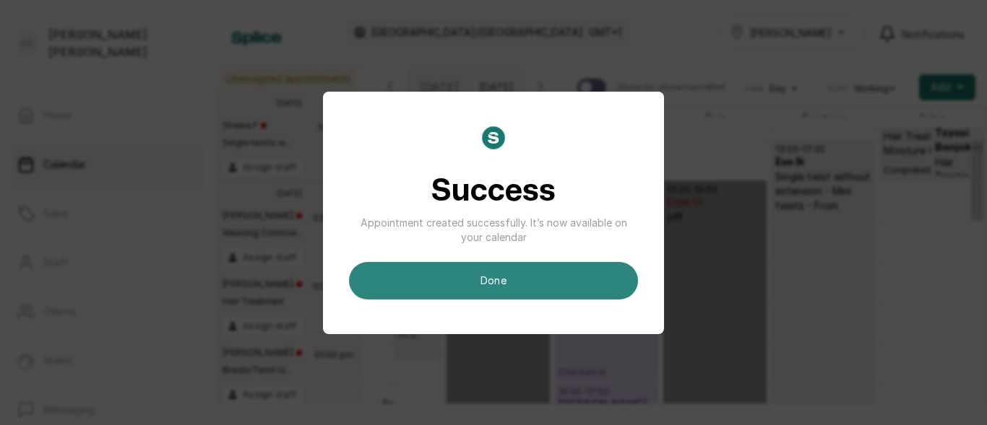
click at [542, 271] on button "done" at bounding box center [493, 281] width 289 height 38
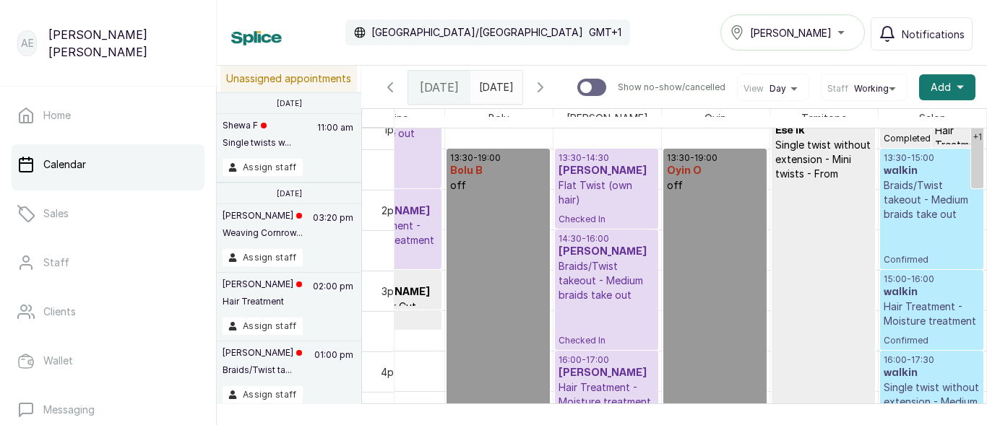
scroll to position [1072, 0]
click at [903, 222] on p "Braids/Twist takeout - Medium braids take out" at bounding box center [931, 199] width 97 height 43
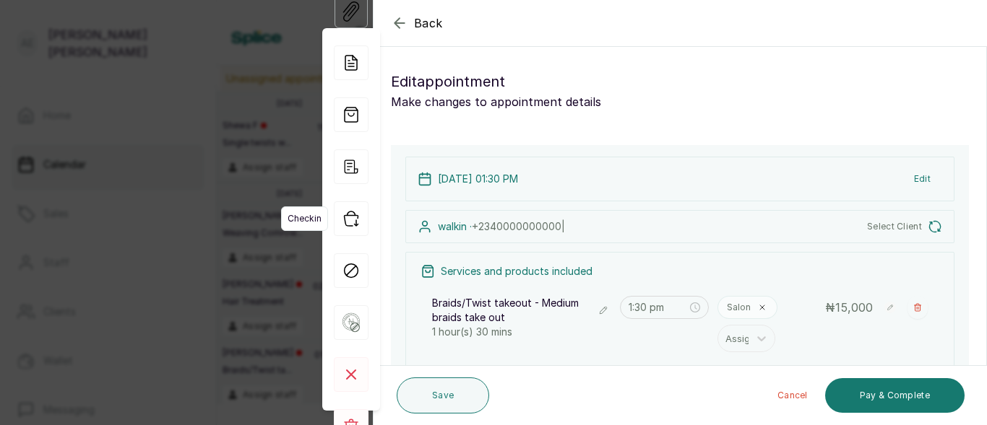
click at [342, 212] on icon "button" at bounding box center [351, 219] width 35 height 35
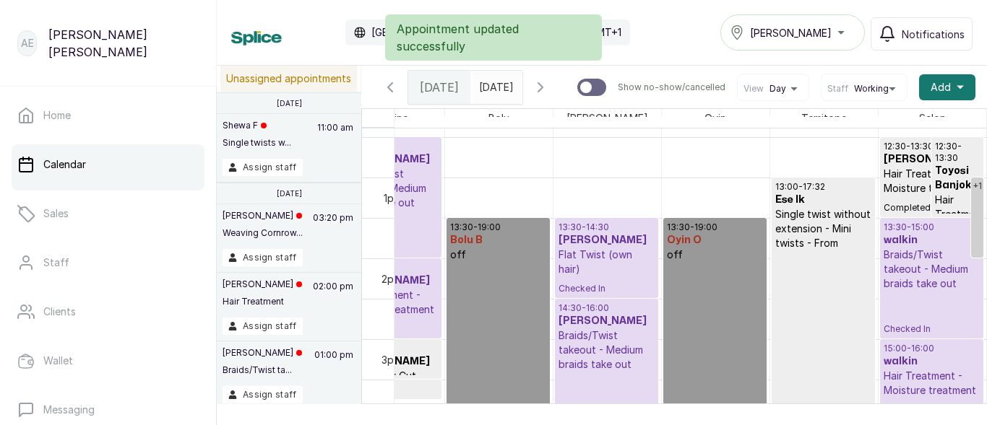
scroll to position [937, 405]
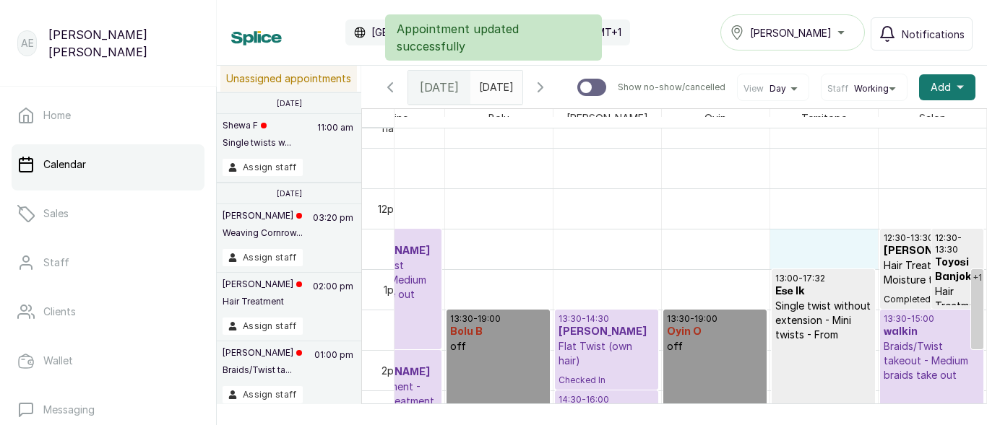
click at [750, 234] on tbody at bounding box center [498, 189] width 975 height 1942
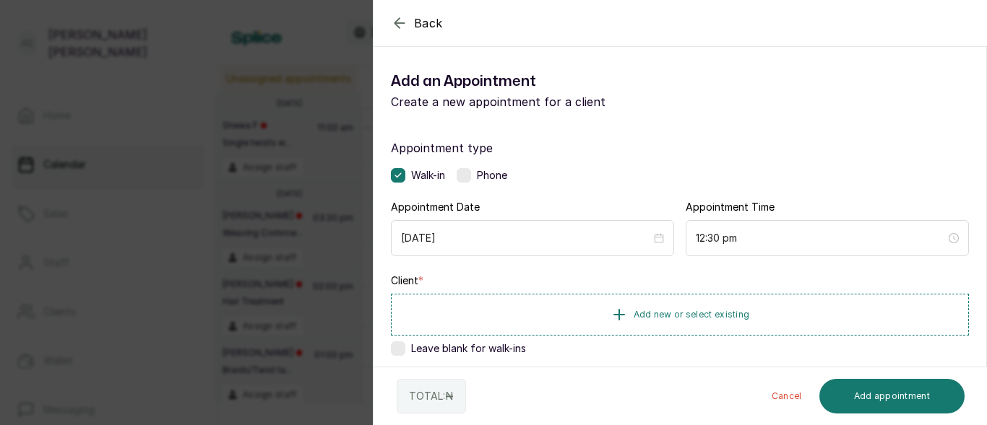
click at [392, 20] on icon "button" at bounding box center [399, 22] width 17 height 17
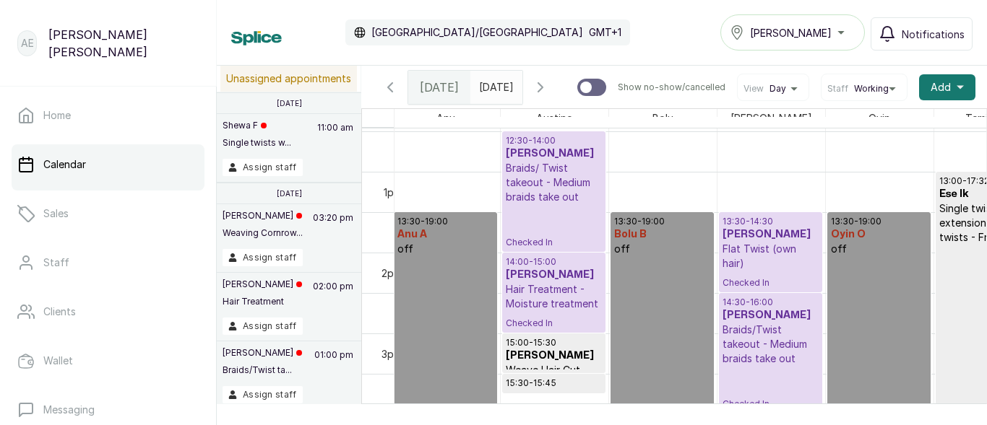
click at [552, 295] on p "Hair Treatment - Moisture treatment" at bounding box center [554, 296] width 96 height 29
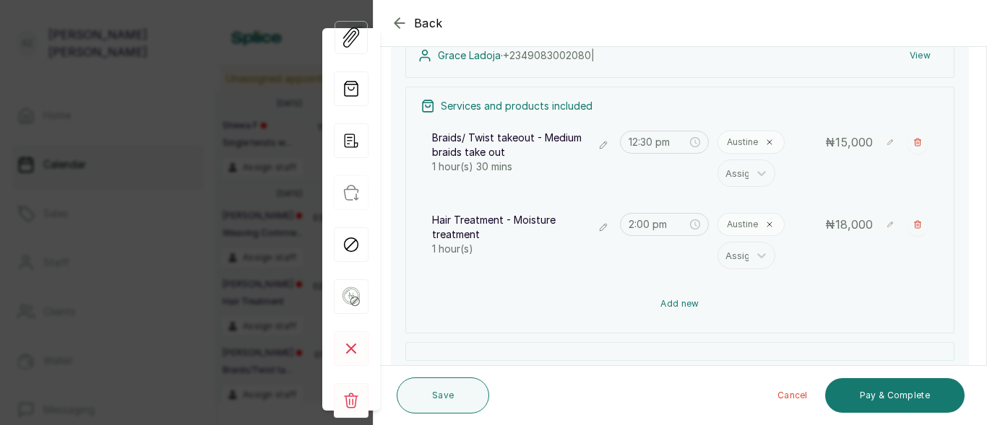
click at [736, 298] on button "Add new" at bounding box center [679, 304] width 519 height 35
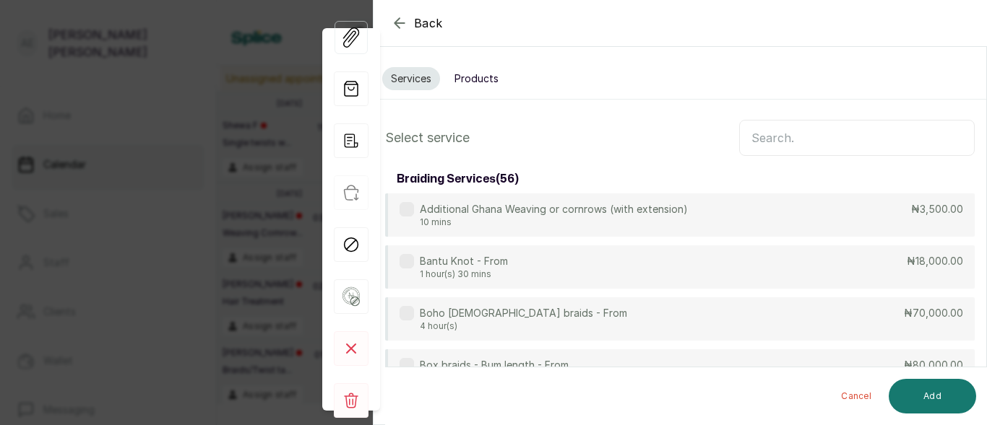
click at [822, 136] on input "text" at bounding box center [856, 138] width 235 height 36
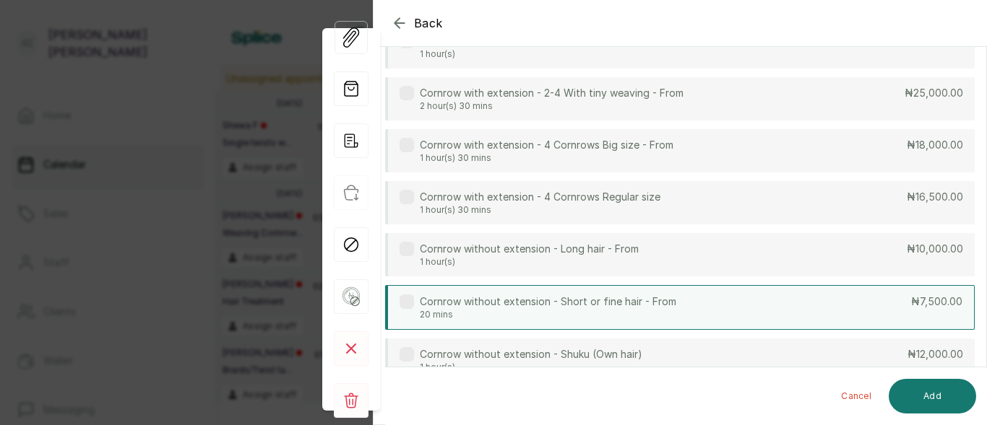
type input "corn"
click at [692, 291] on div "Cornrow without extension - Short or fine hair - From 20 mins ₦7,500.00" at bounding box center [679, 307] width 589 height 45
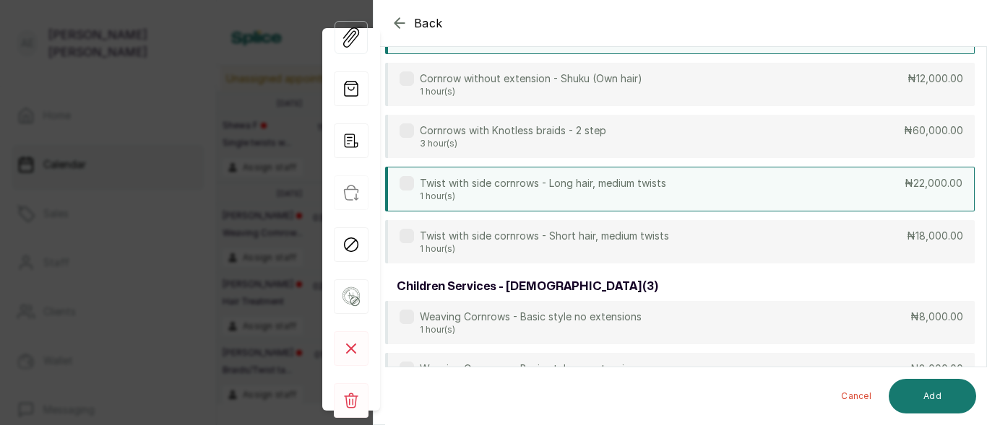
scroll to position [608, 0]
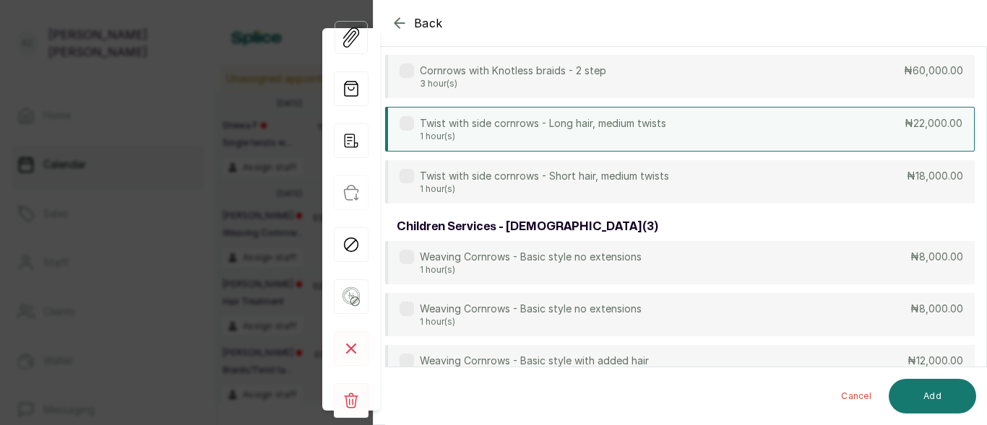
click at [677, 260] on div "Weaving Cornrows - Basic style no extensions 1 hour(s) ₦8,000.00" at bounding box center [679, 262] width 589 height 43
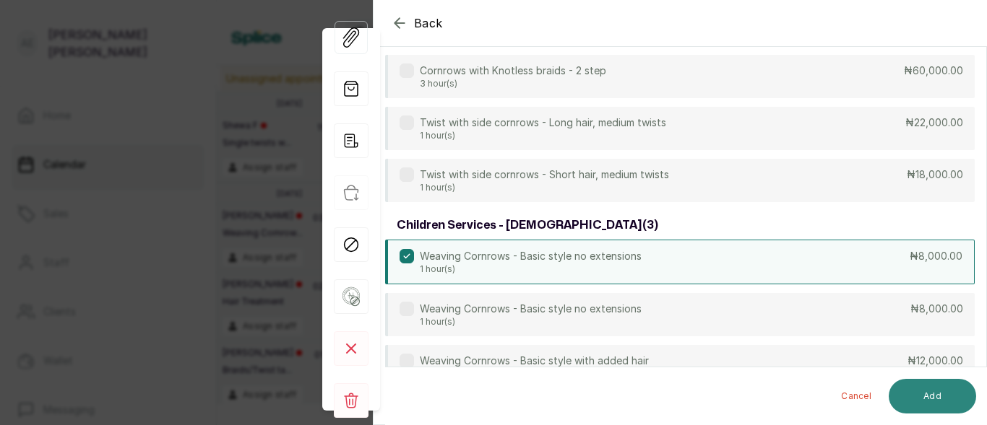
click at [935, 396] on button "Add" at bounding box center [931, 396] width 87 height 35
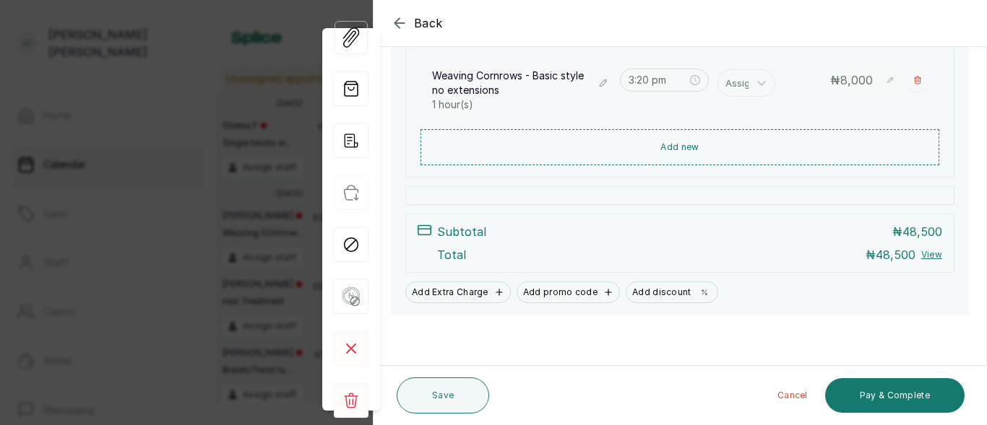
scroll to position [473, 0]
click at [440, 394] on button "Save" at bounding box center [443, 396] width 92 height 36
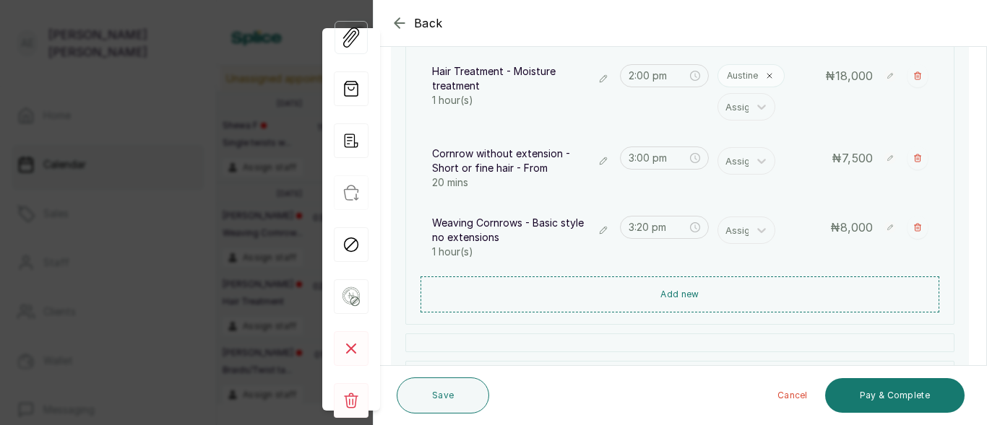
scroll to position [329, 0]
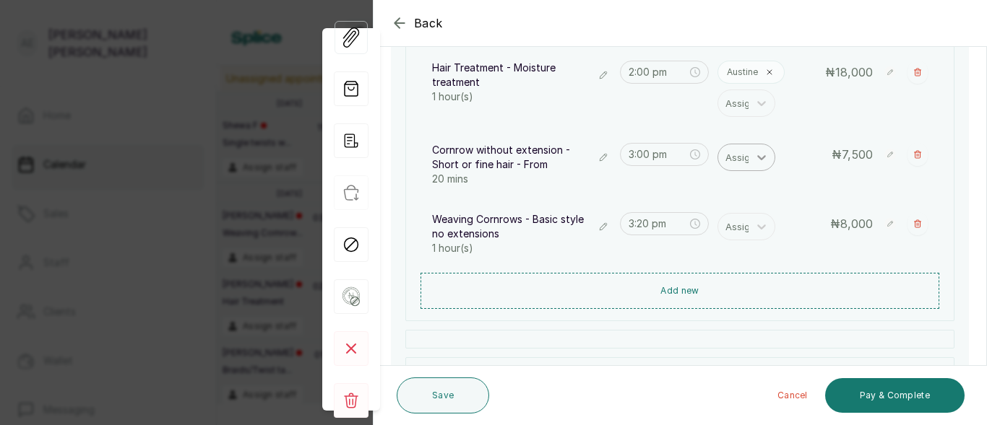
click at [757, 149] on div at bounding box center [761, 157] width 26 height 26
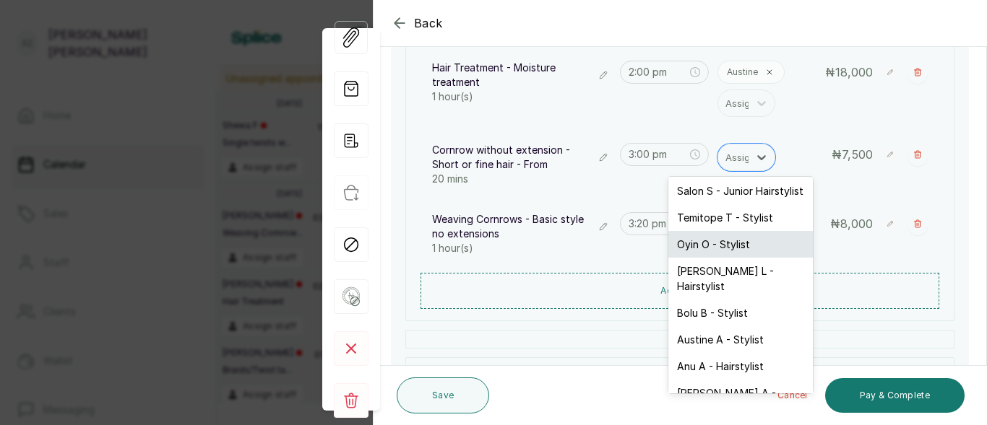
scroll to position [0, 0]
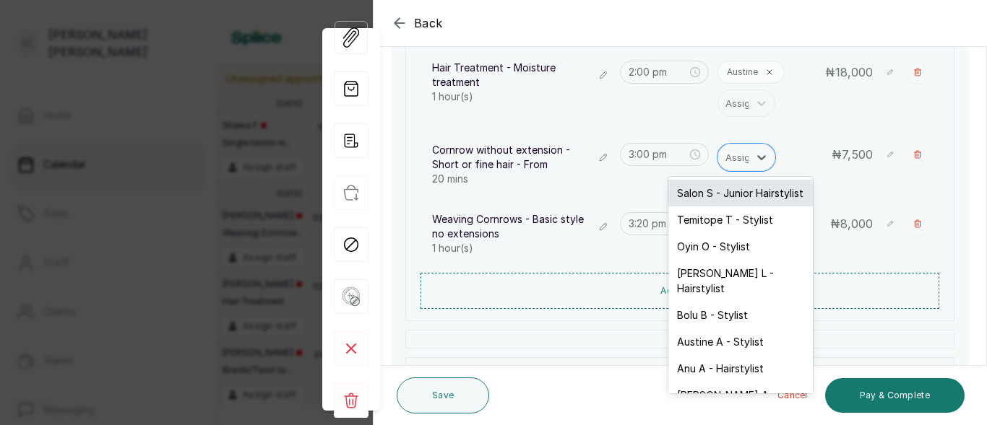
click at [738, 202] on div "Salon S - Junior Hairstylist" at bounding box center [740, 193] width 144 height 27
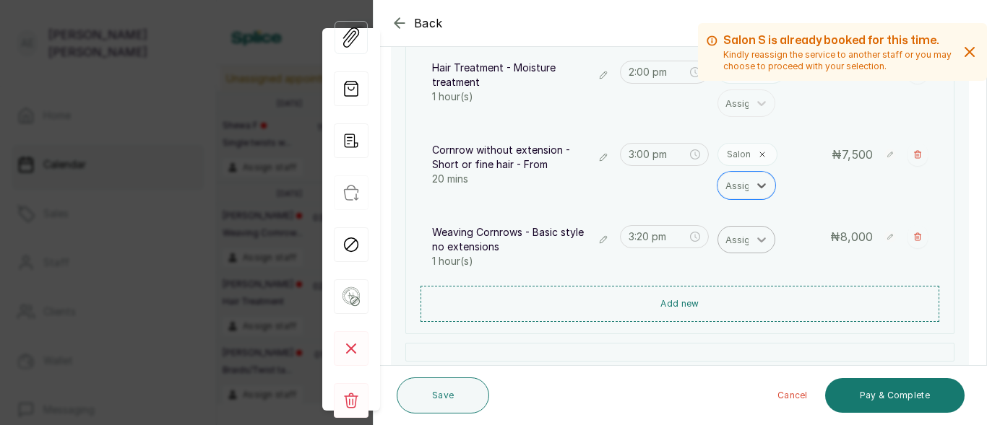
click at [754, 241] on icon at bounding box center [761, 240] width 14 height 14
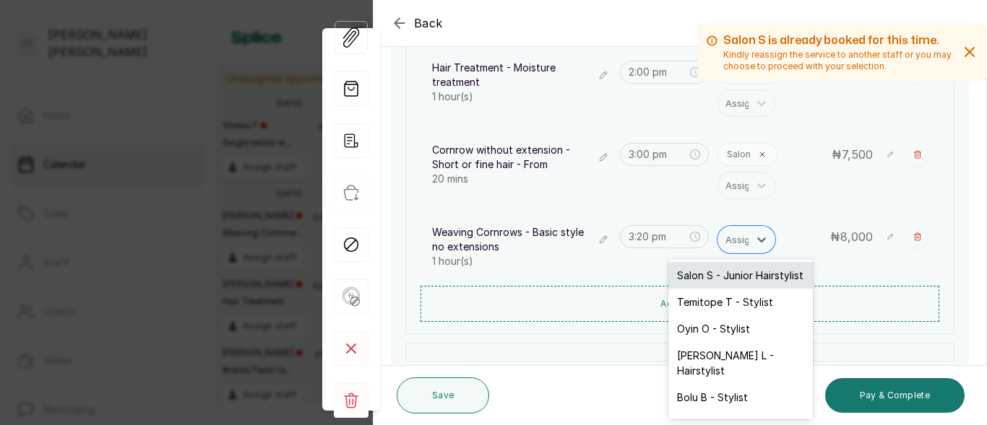
click at [719, 285] on div "Salon S - Junior Hairstylist" at bounding box center [740, 275] width 144 height 27
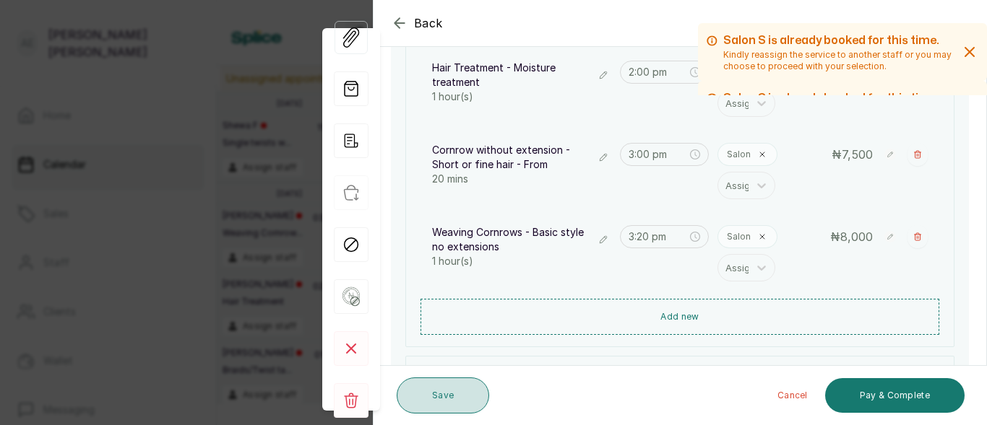
click at [464, 394] on button "Save" at bounding box center [443, 396] width 92 height 36
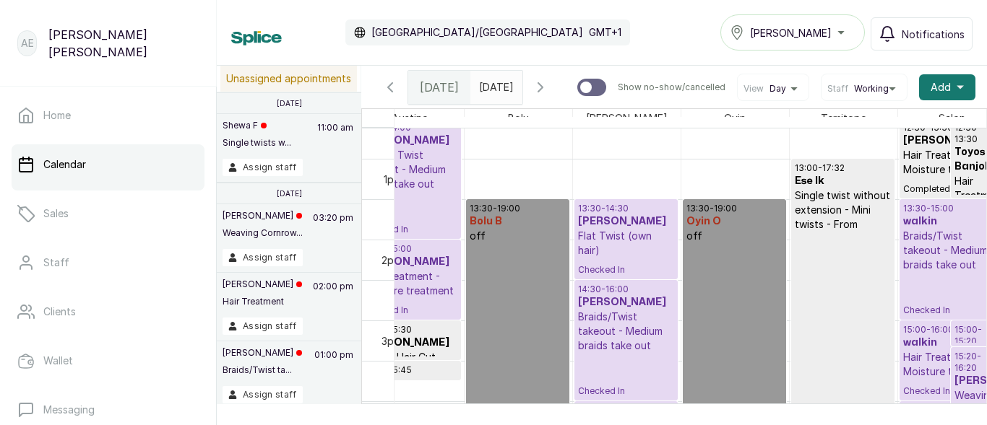
scroll to position [0, 398]
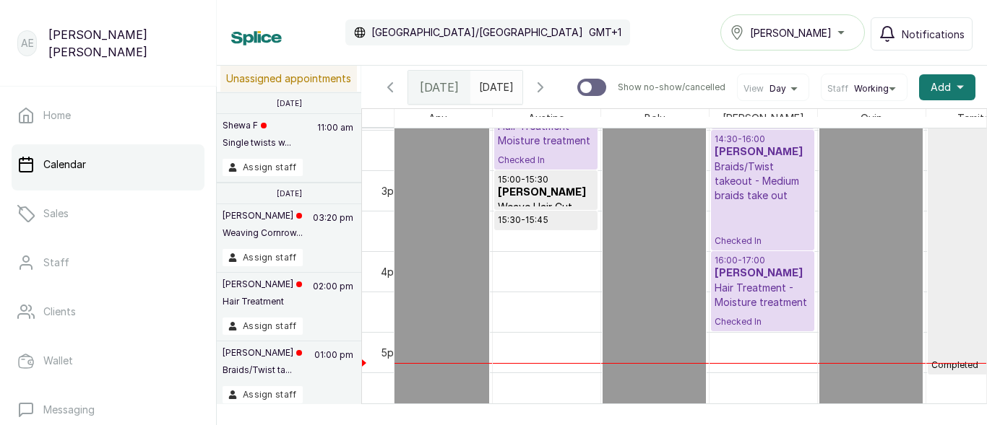
click at [554, 210] on p "Weave Hair Cut" at bounding box center [546, 207] width 96 height 14
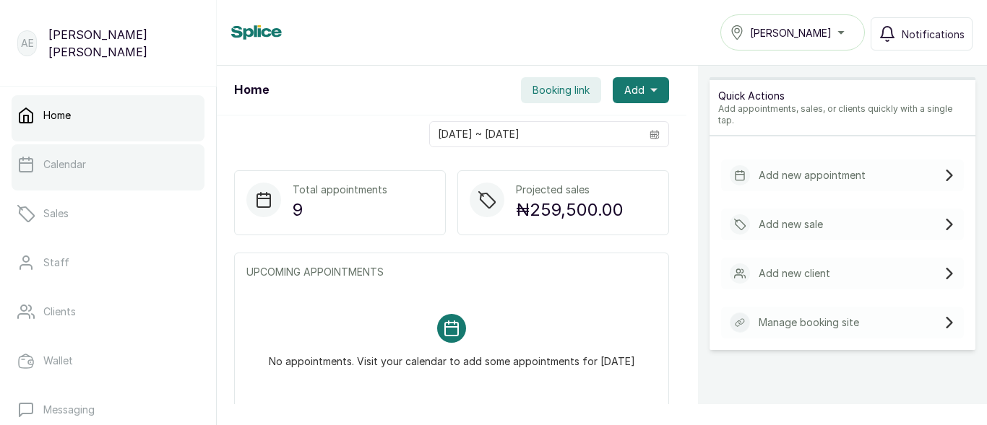
click at [105, 164] on link "Calendar" at bounding box center [108, 164] width 193 height 40
